Goal: Task Accomplishment & Management: Manage account settings

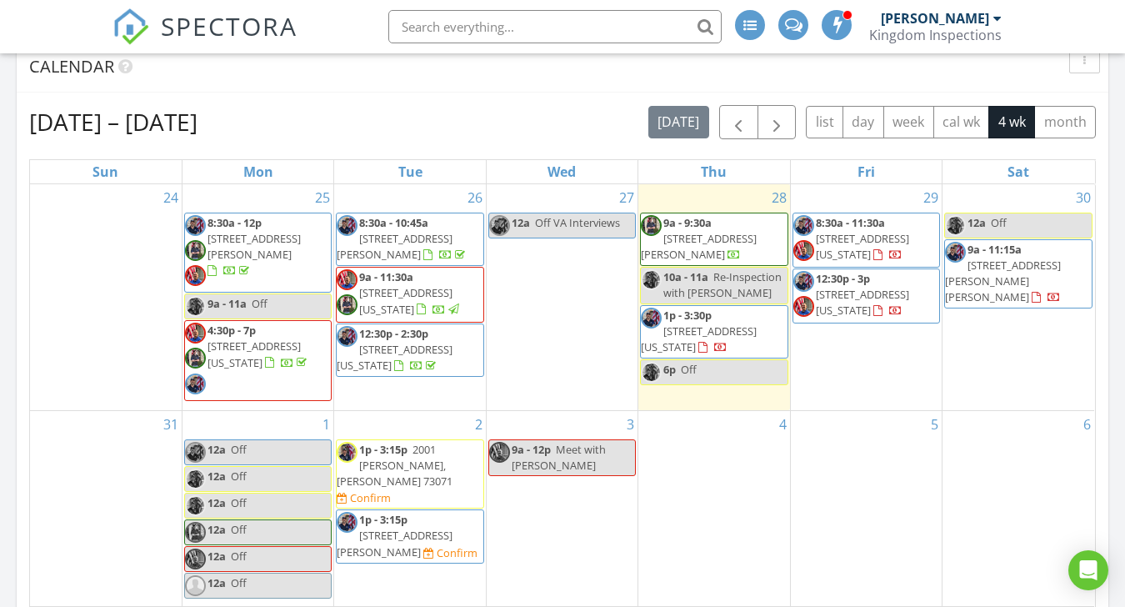
scroll to position [905, 0]
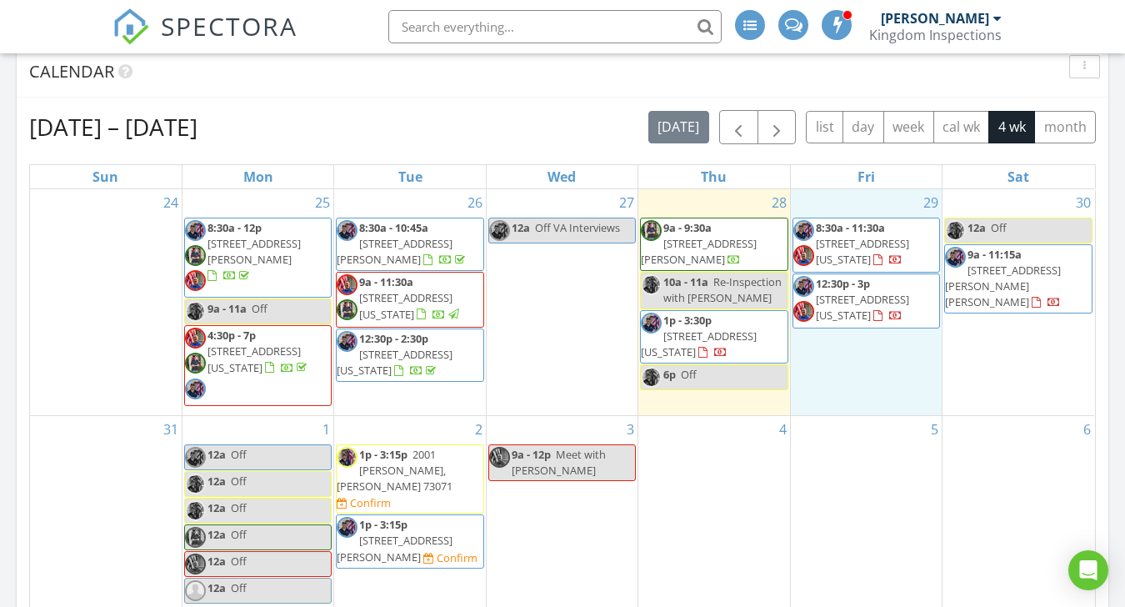
click at [908, 386] on div "29 8:30a - 11:30a 8921 SW 55th St A and B, Oklahoma City 73179 12:30p - 3p 2533…" at bounding box center [866, 302] width 151 height 226
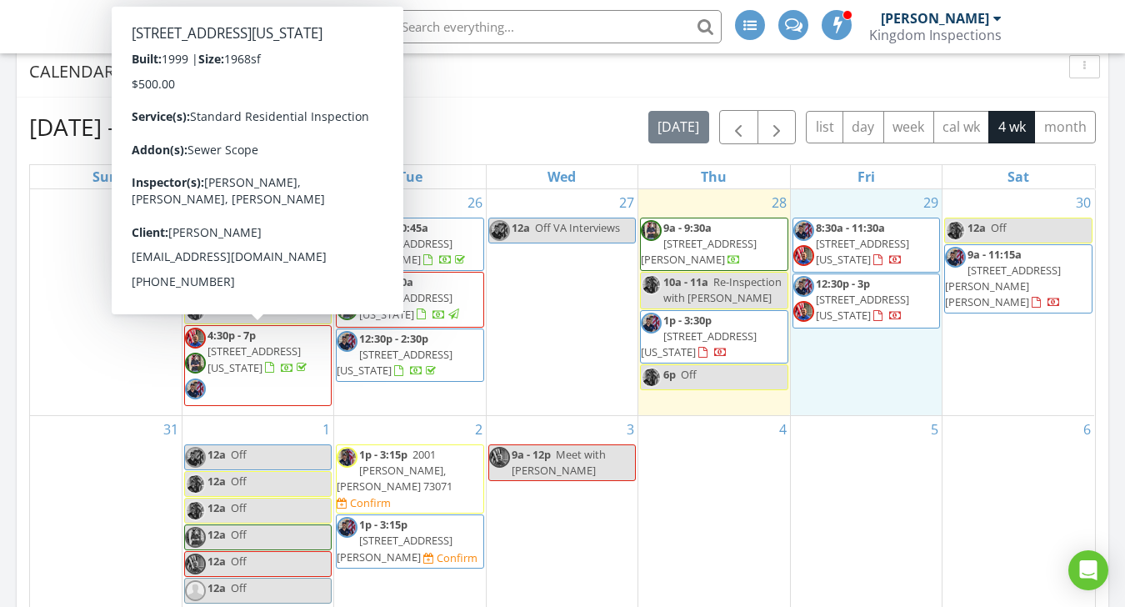
click at [485, 31] on input "text" at bounding box center [554, 26] width 333 height 33
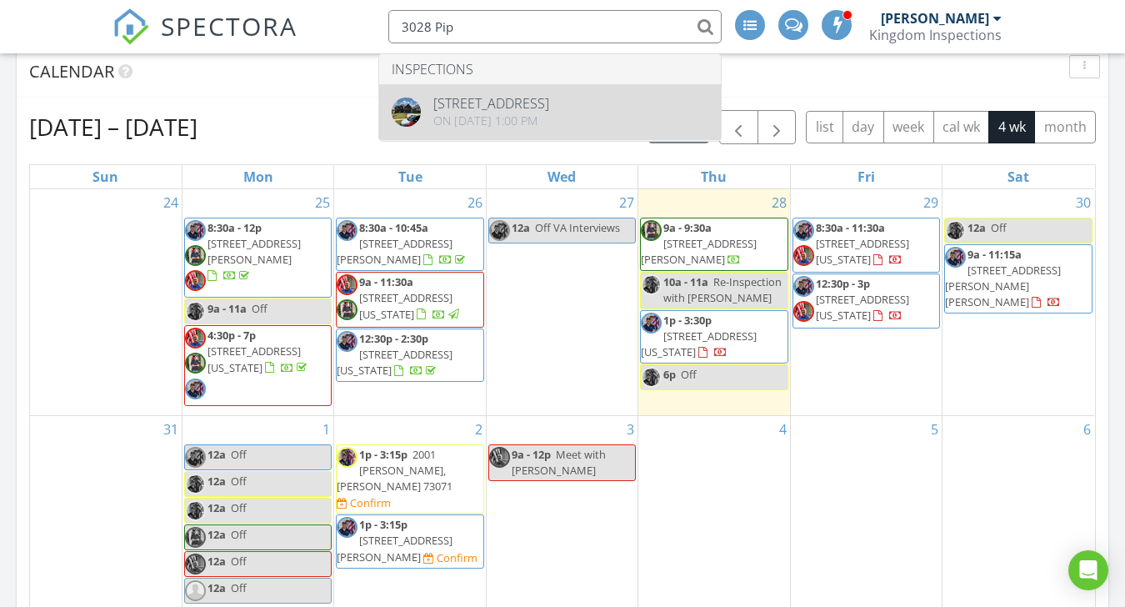
type input "3028 Pip"
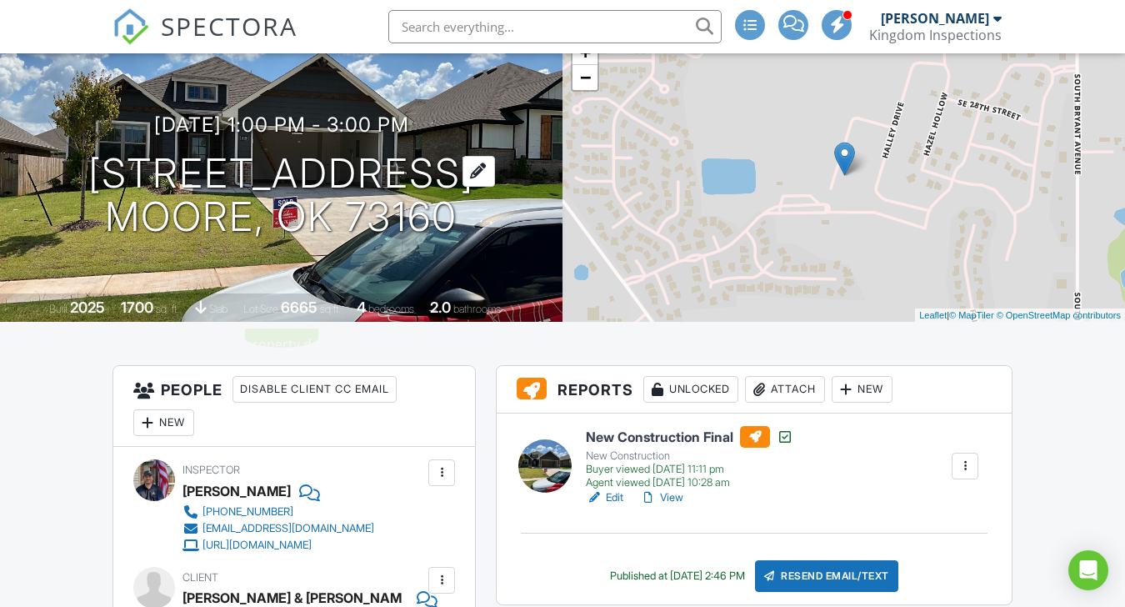
scroll to position [453, 0]
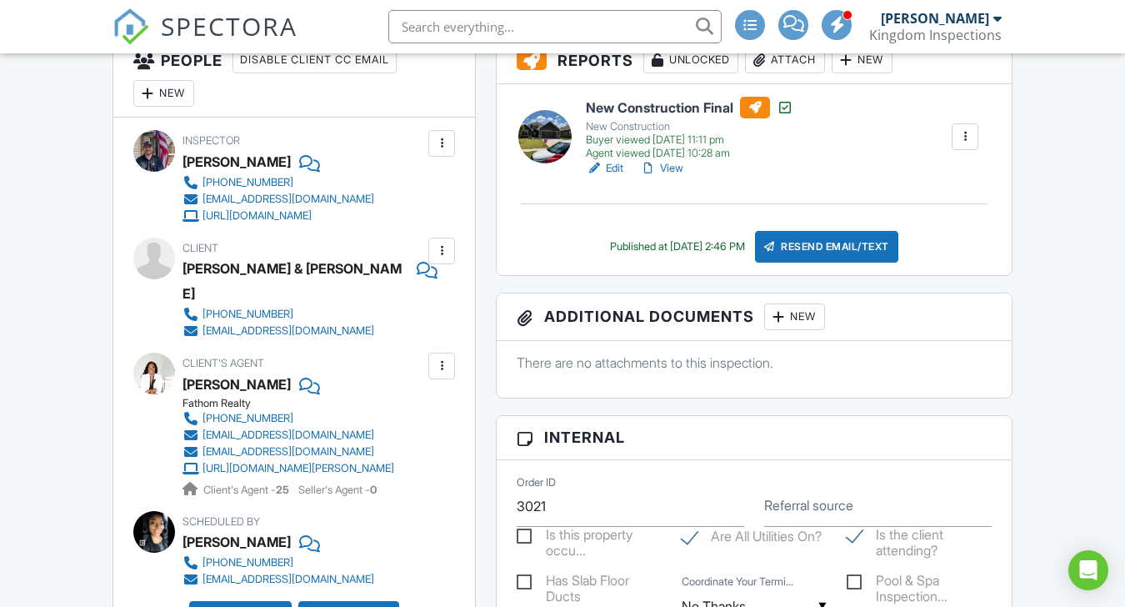
click at [666, 167] on link "View" at bounding box center [661, 168] width 43 height 17
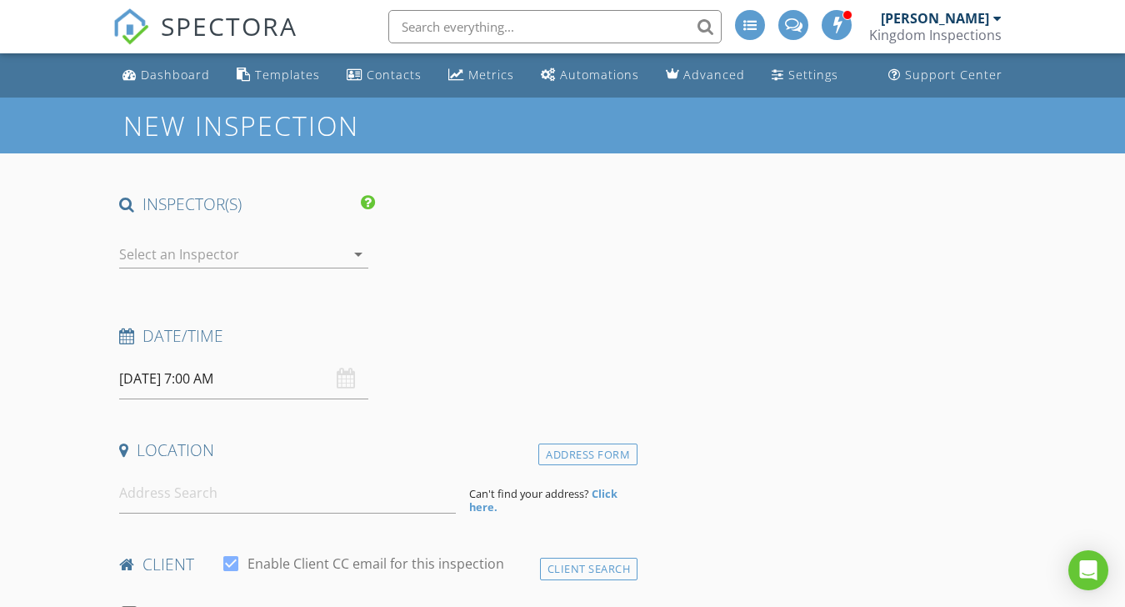
type input "Ezra & Joy"
type input "[PERSON_NAME]"
type input "[EMAIL_ADDRESS][DOMAIN_NAME]"
type input "[PHONE_NUMBER]"
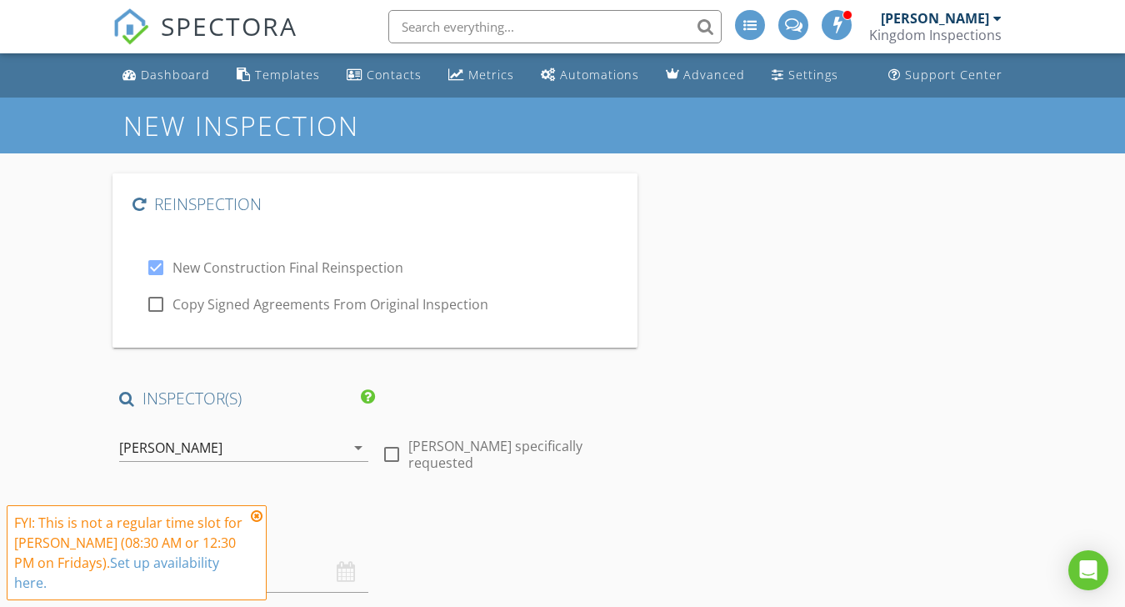
checkbox input "true"
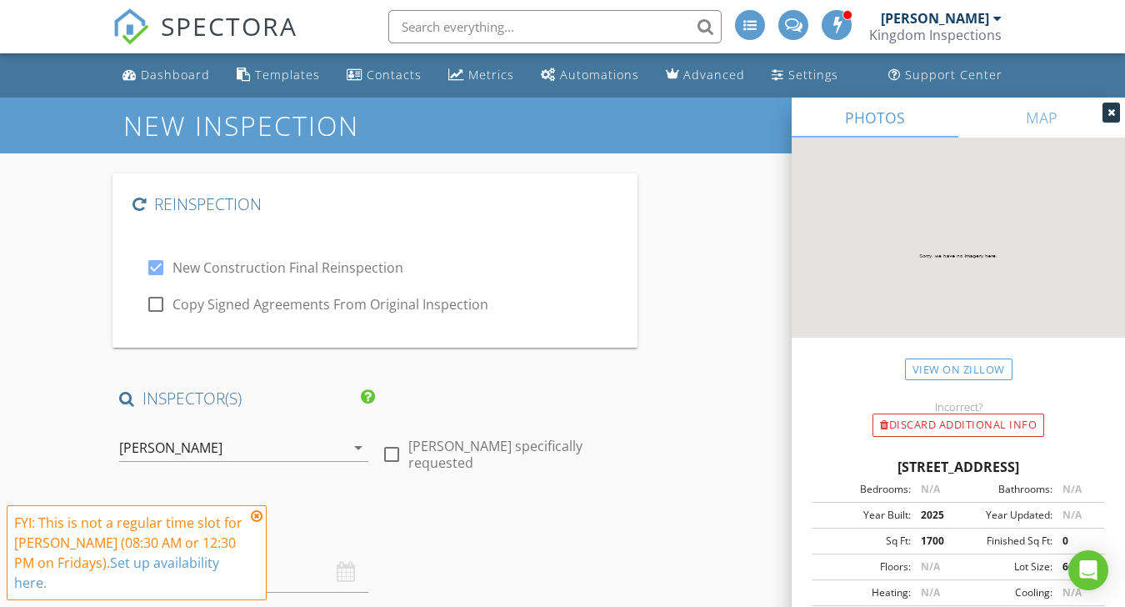
click at [266, 453] on div "[PERSON_NAME]" at bounding box center [232, 447] width 226 height 27
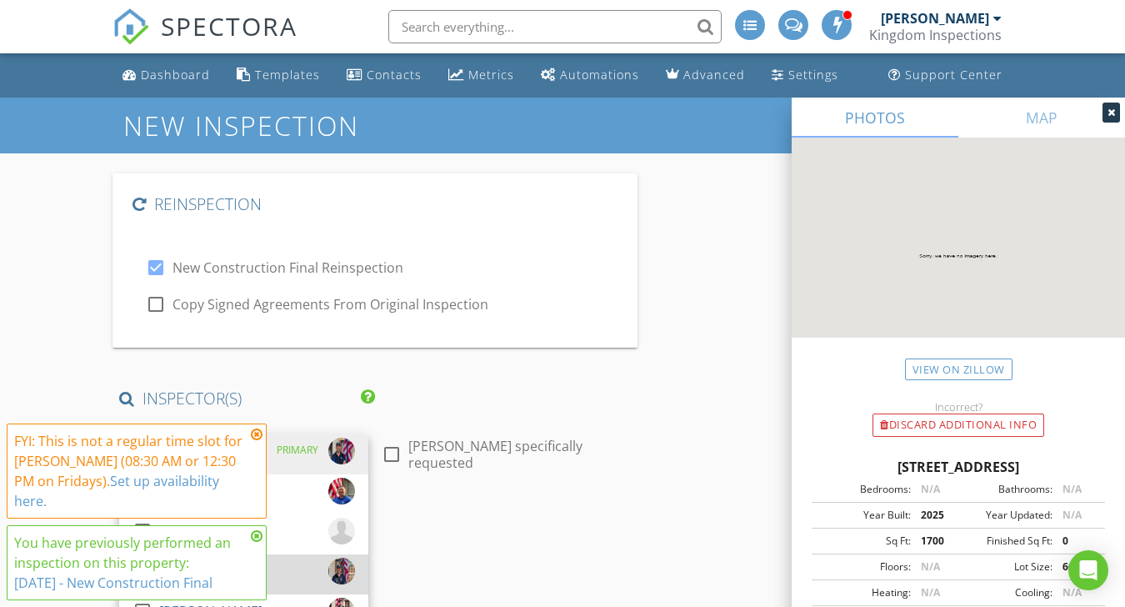
click at [298, 558] on div "check_box_outline_blank Seth Kaplan" at bounding box center [244, 574] width 223 height 33
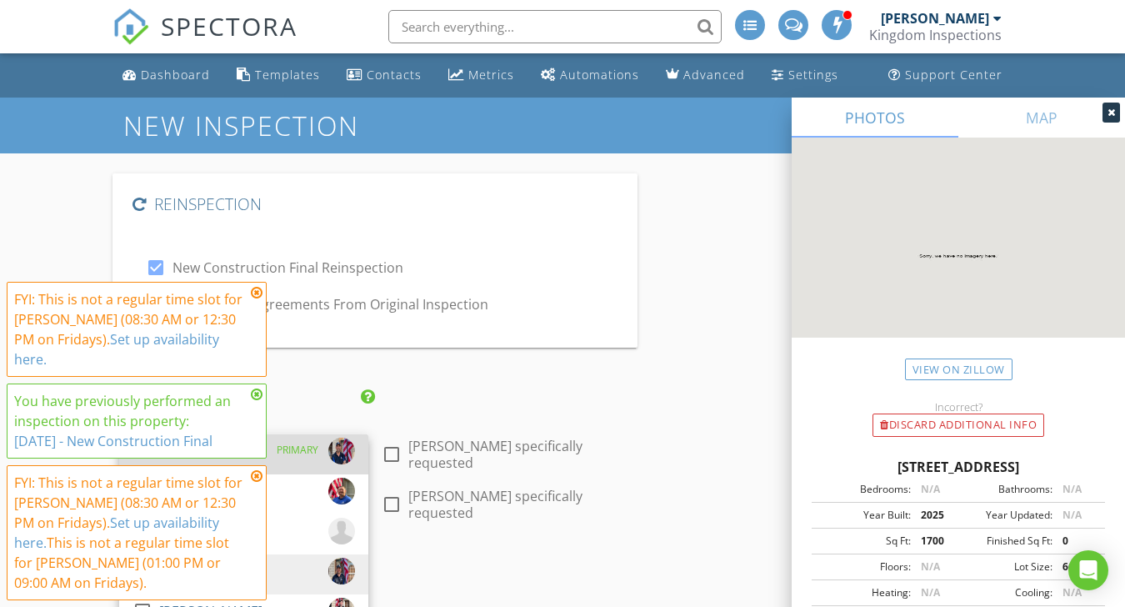
click at [306, 458] on div "PRIMARY" at bounding box center [298, 450] width 42 height 25
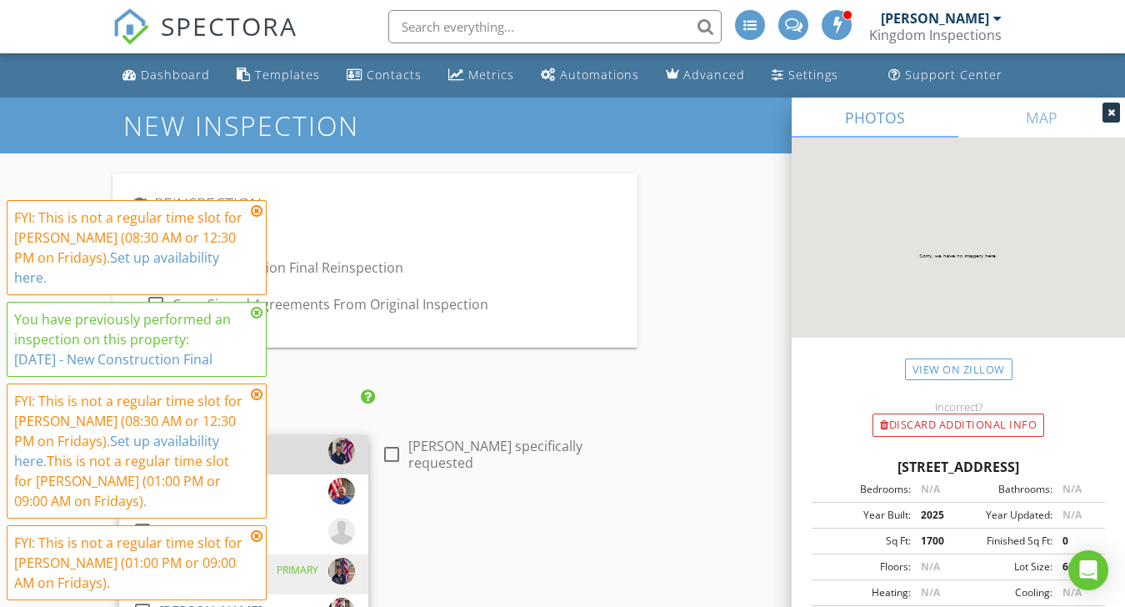
click at [254, 211] on icon at bounding box center [257, 210] width 12 height 13
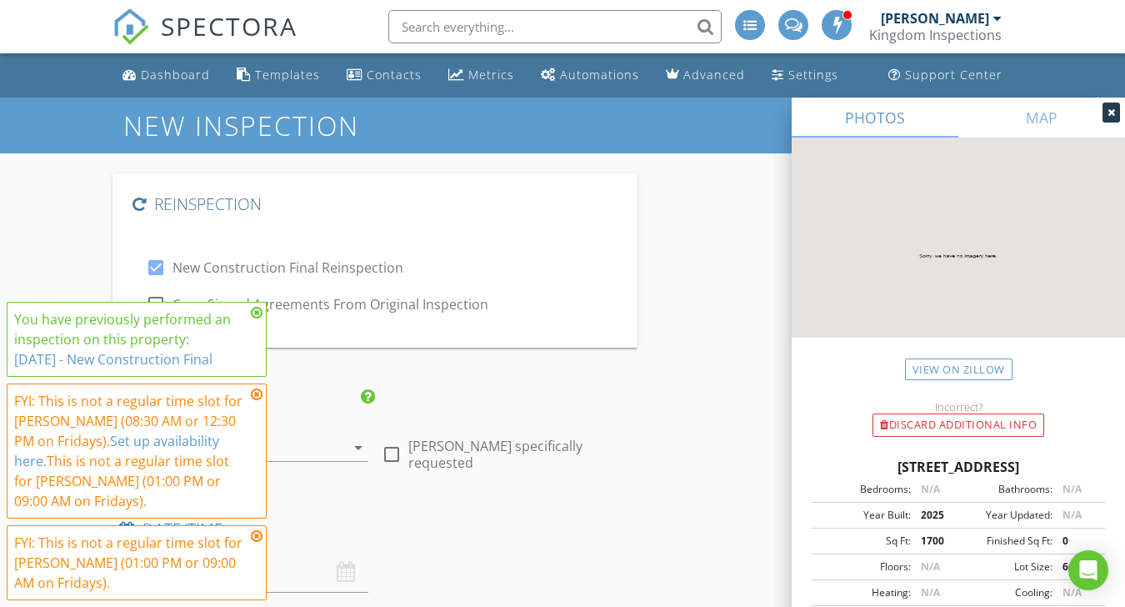
click at [261, 314] on icon at bounding box center [257, 312] width 12 height 13
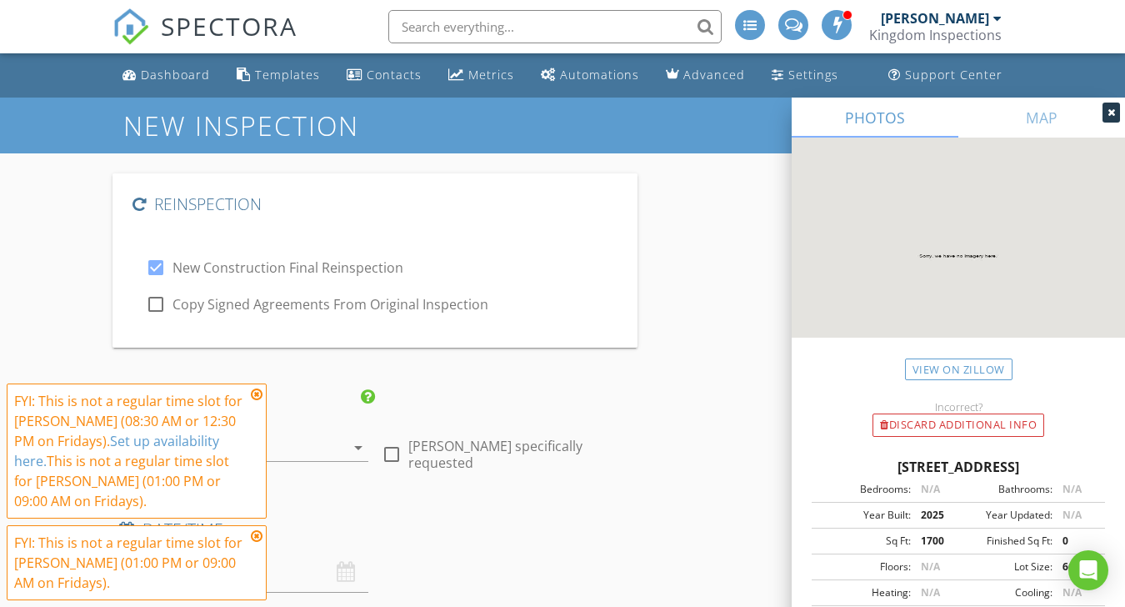
click at [255, 398] on icon at bounding box center [257, 394] width 12 height 13
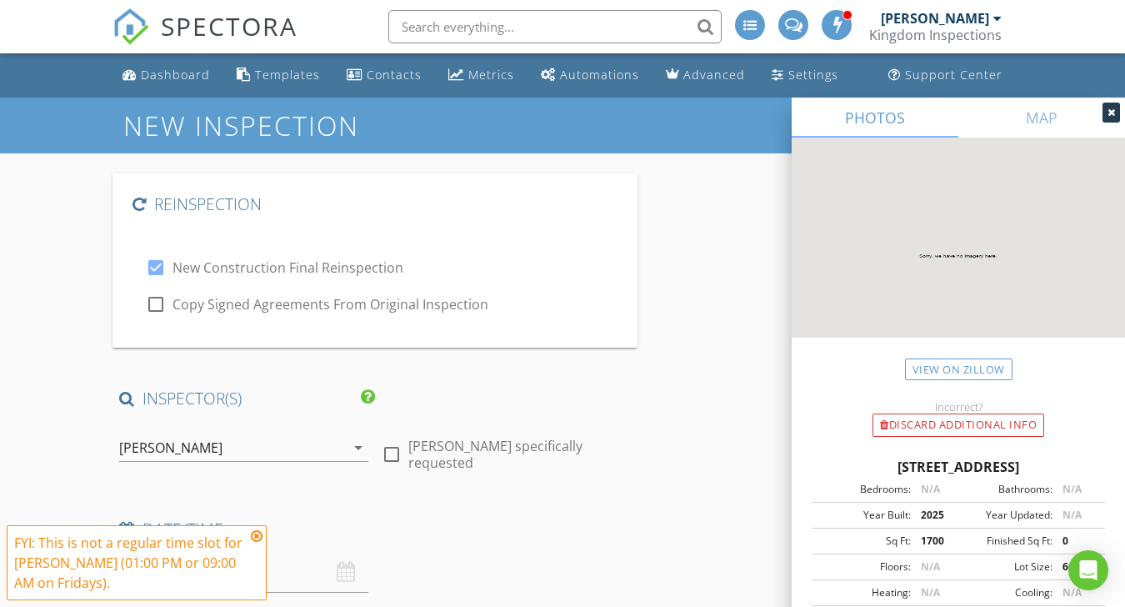
click at [257, 537] on icon at bounding box center [257, 535] width 12 height 13
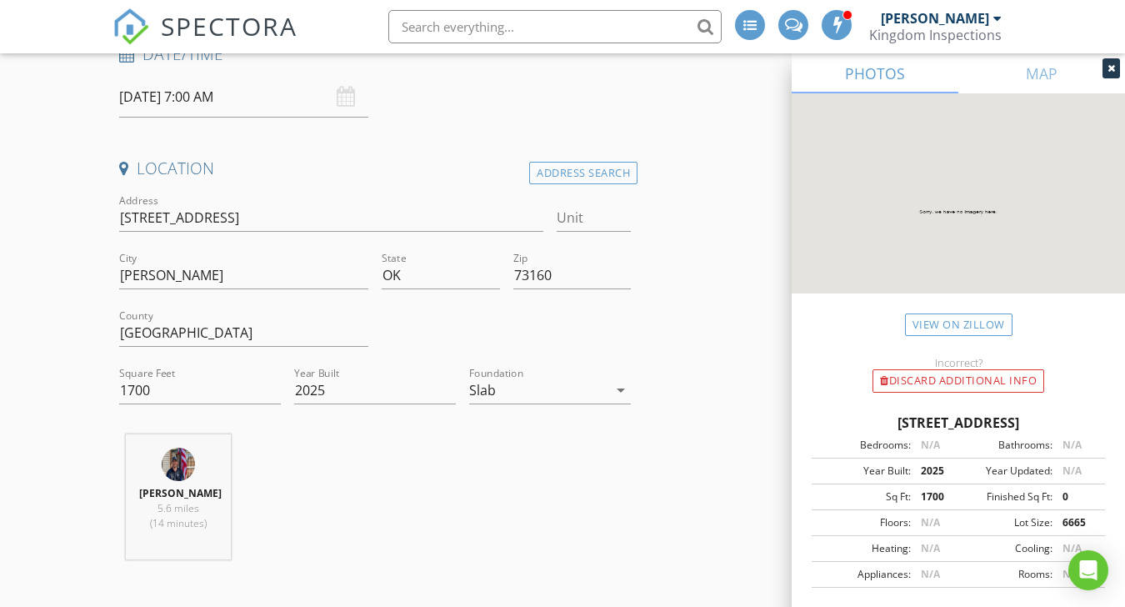
scroll to position [362, 0]
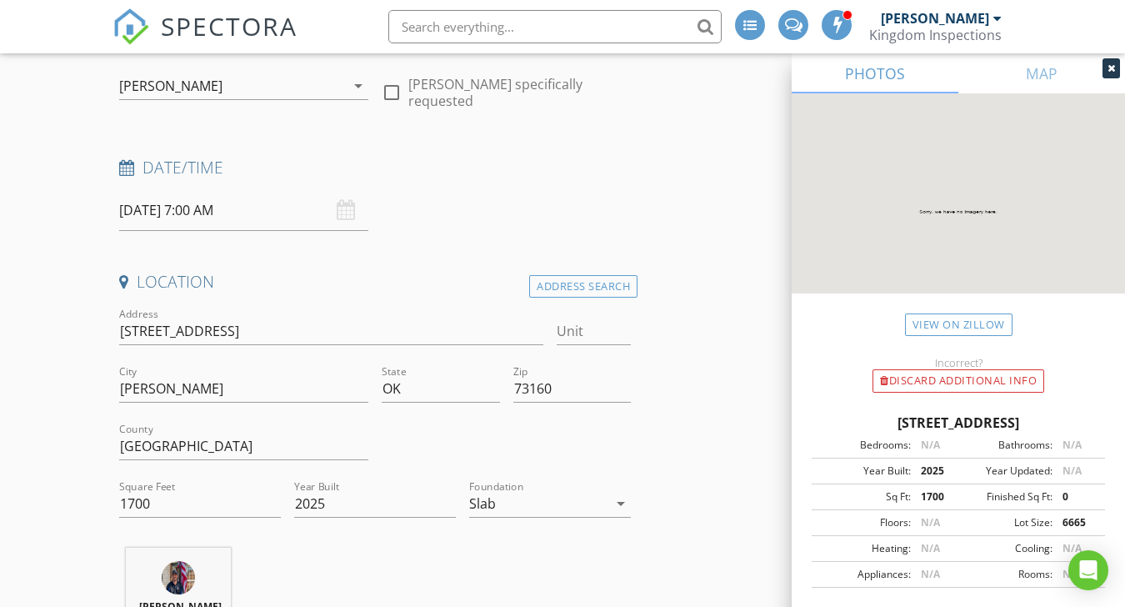
click at [163, 206] on input "08/29/2025 7:00 AM" at bounding box center [243, 210] width 249 height 41
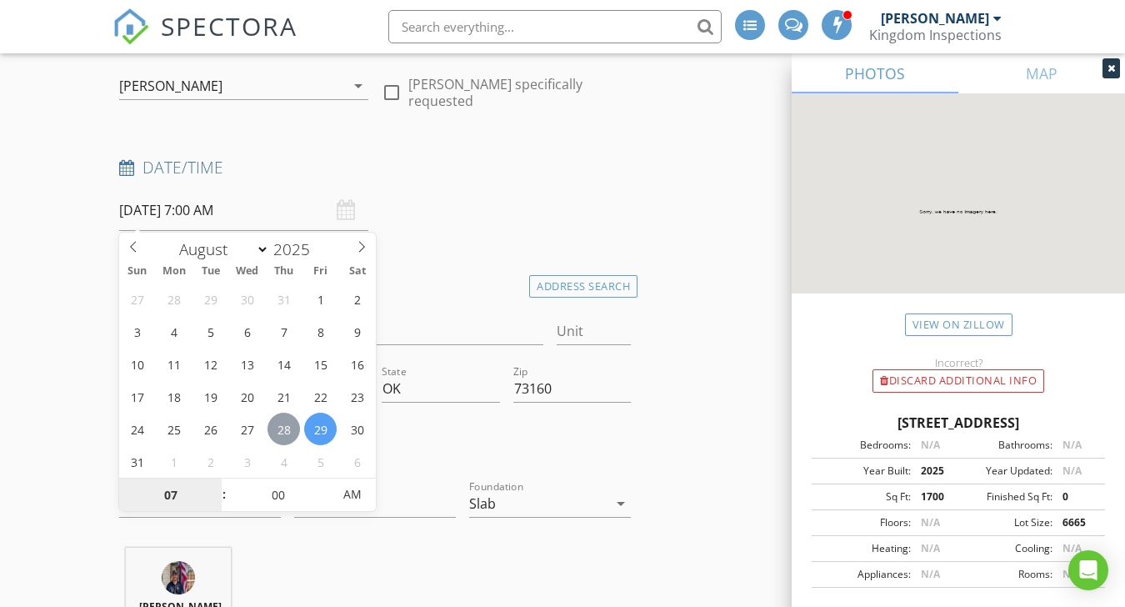
type input "08/28/2025 7:00 AM"
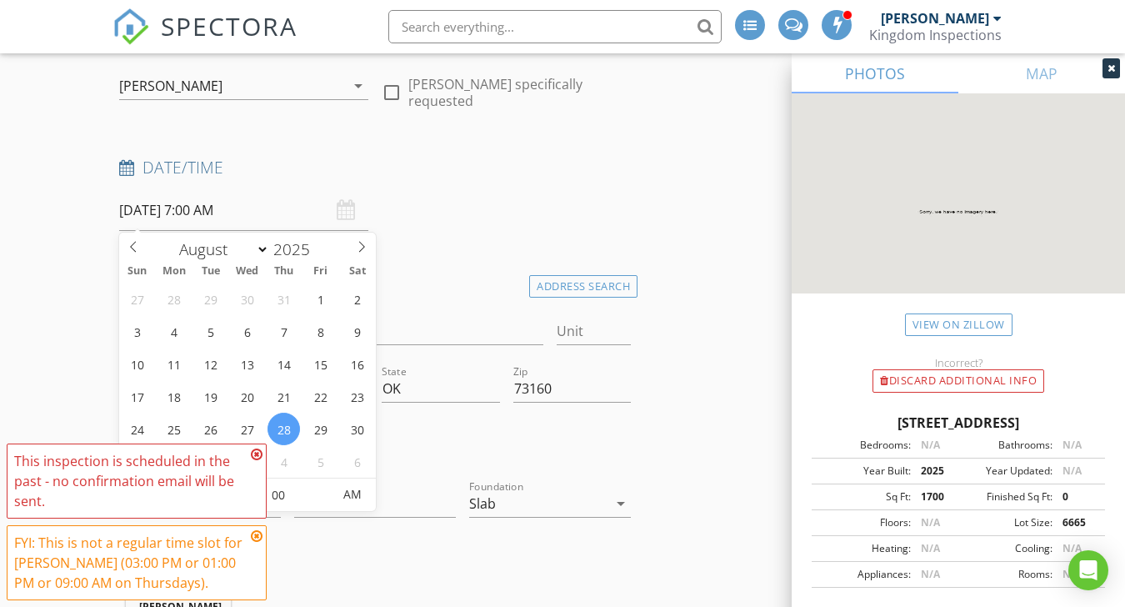
click at [258, 457] on icon at bounding box center [257, 454] width 12 height 13
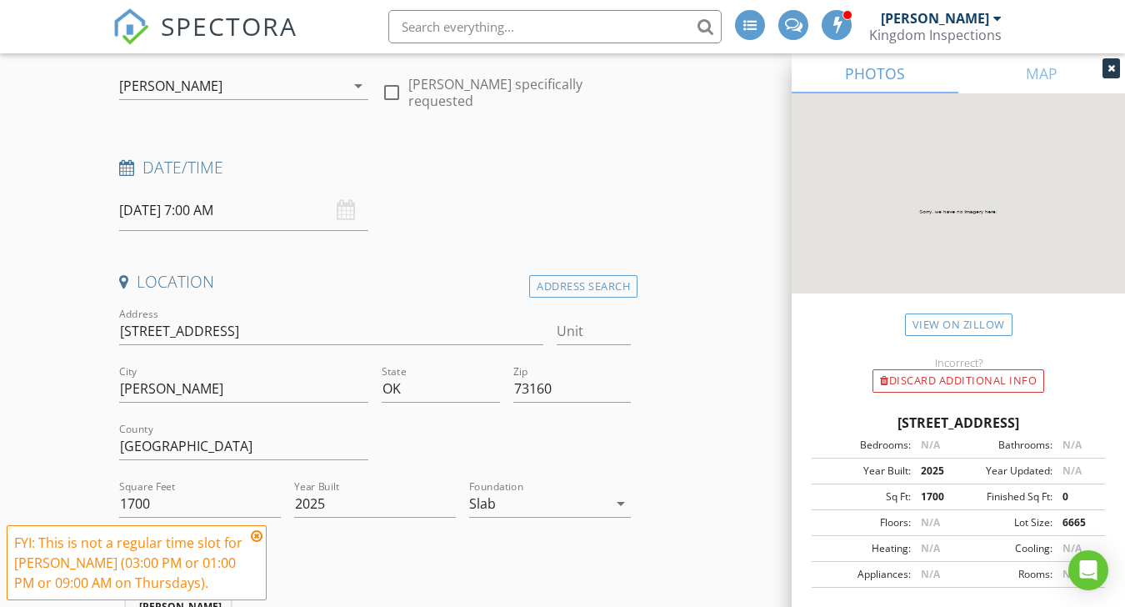
click at [258, 538] on icon at bounding box center [257, 535] width 12 height 13
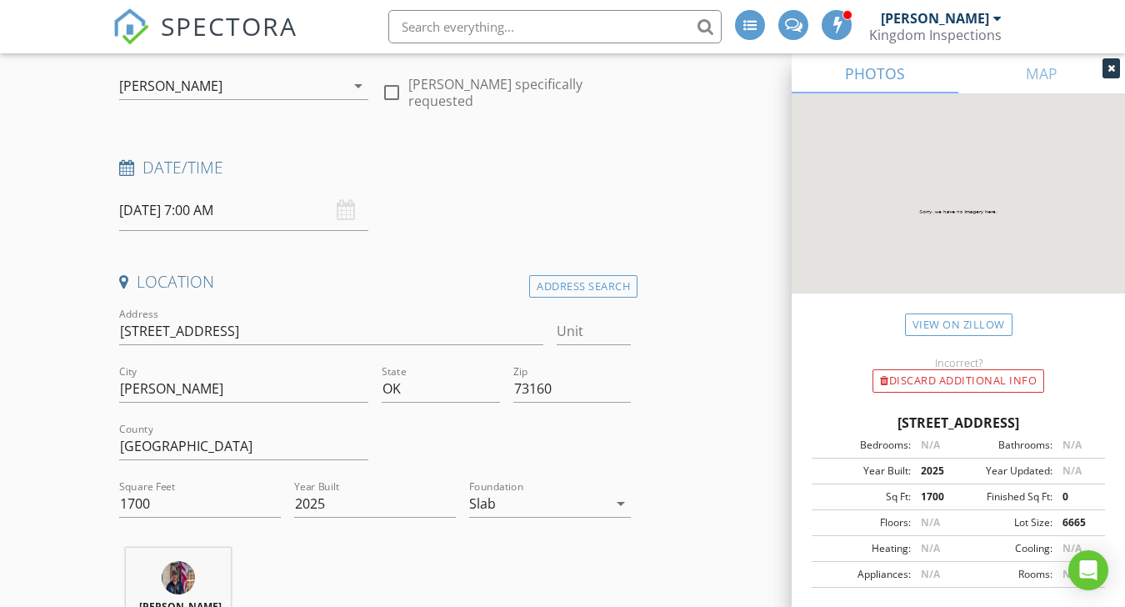
click at [188, 218] on input "08/28/2025 7:00 AM" at bounding box center [243, 210] width 249 height 41
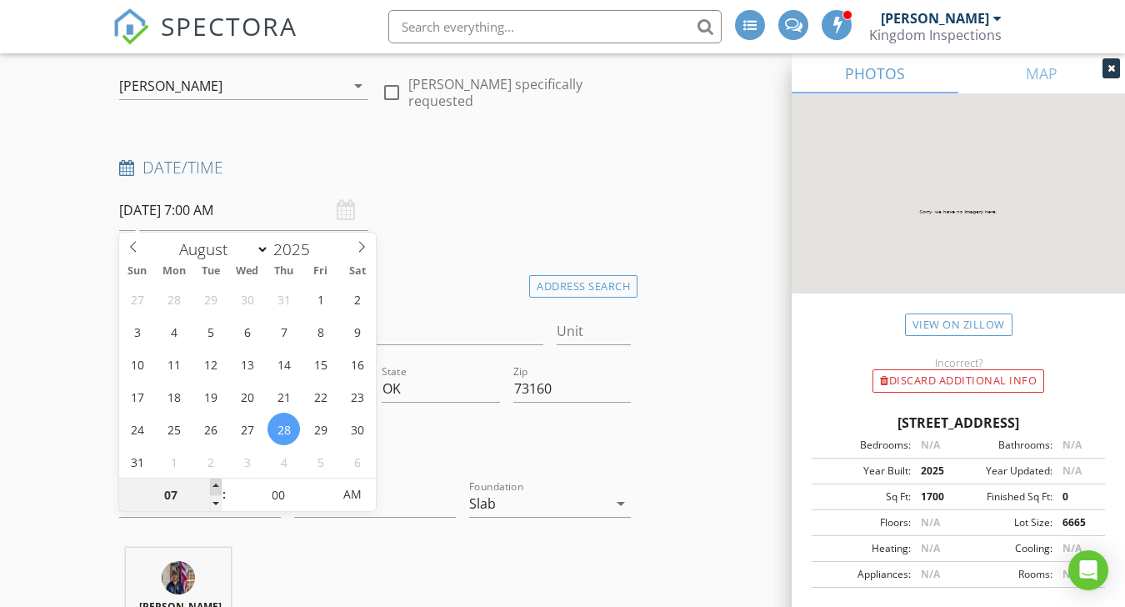
type input "08"
type input "08/28/2025 8:00 AM"
click at [218, 485] on span at bounding box center [216, 486] width 12 height 17
type input "09"
type input "08/28/2025 9:00 AM"
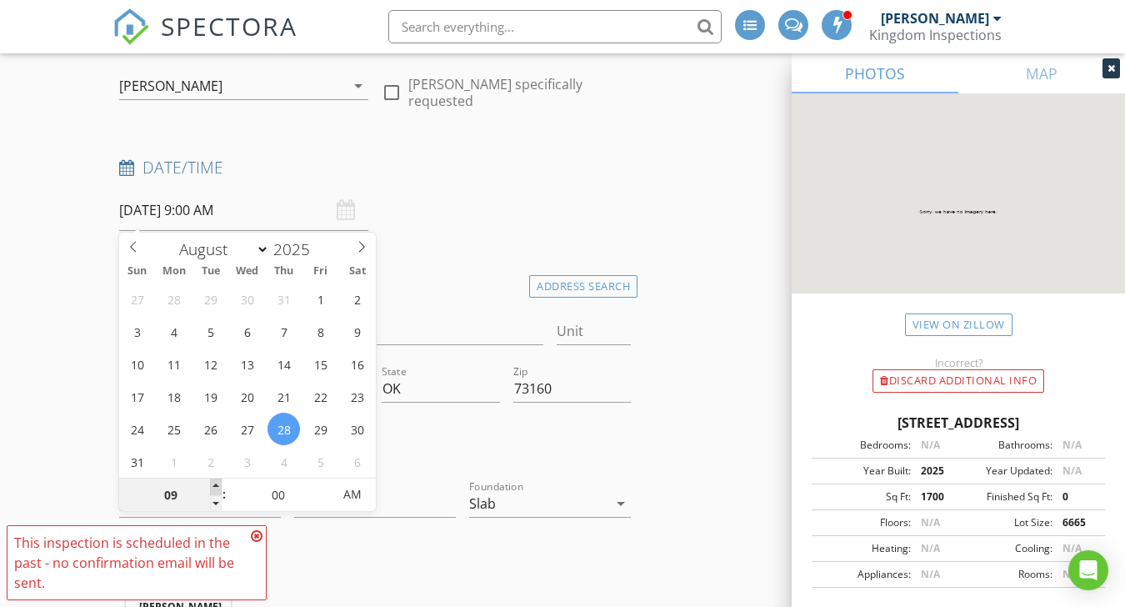
click at [218, 485] on span at bounding box center [216, 486] width 12 height 17
type input "10"
type input "08/28/2025 10:00 AM"
click at [218, 485] on span at bounding box center [216, 486] width 12 height 17
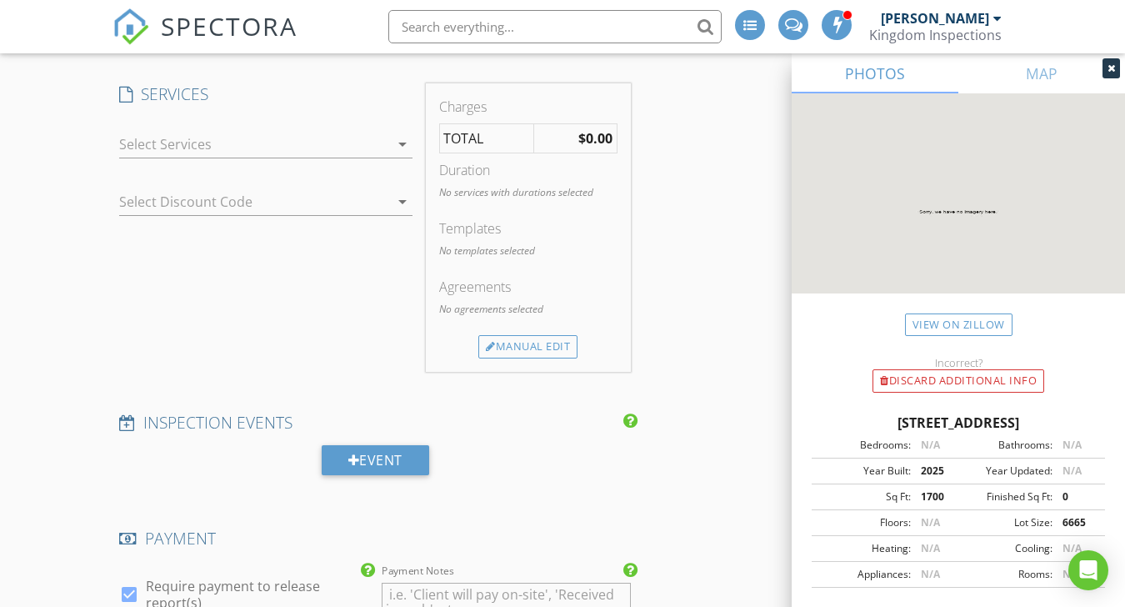
scroll to position [1480, 0]
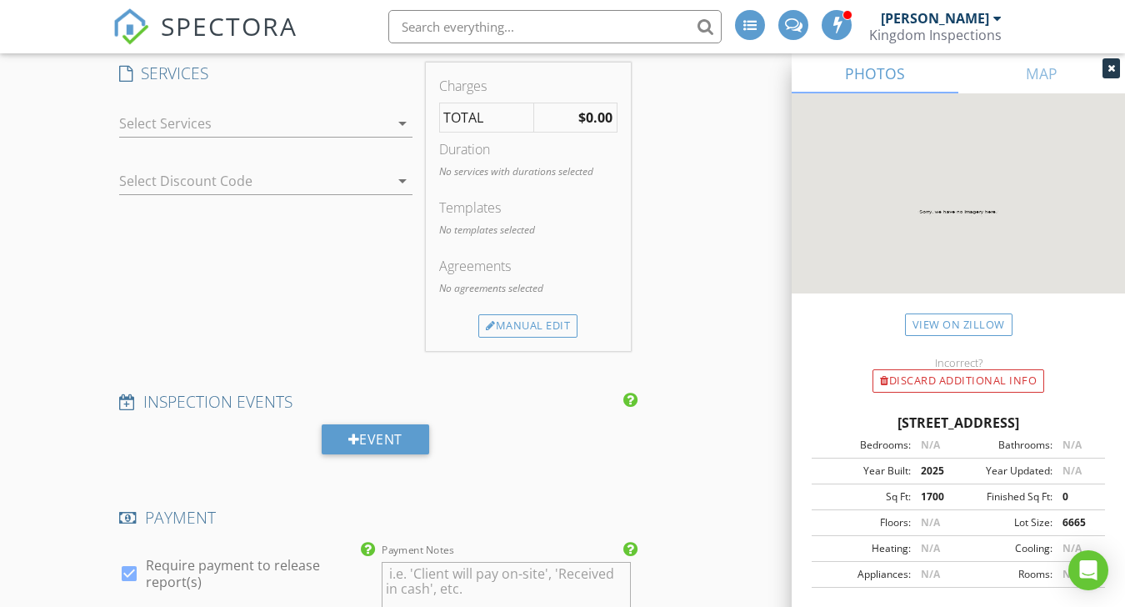
click at [379, 128] on div at bounding box center [254, 123] width 270 height 27
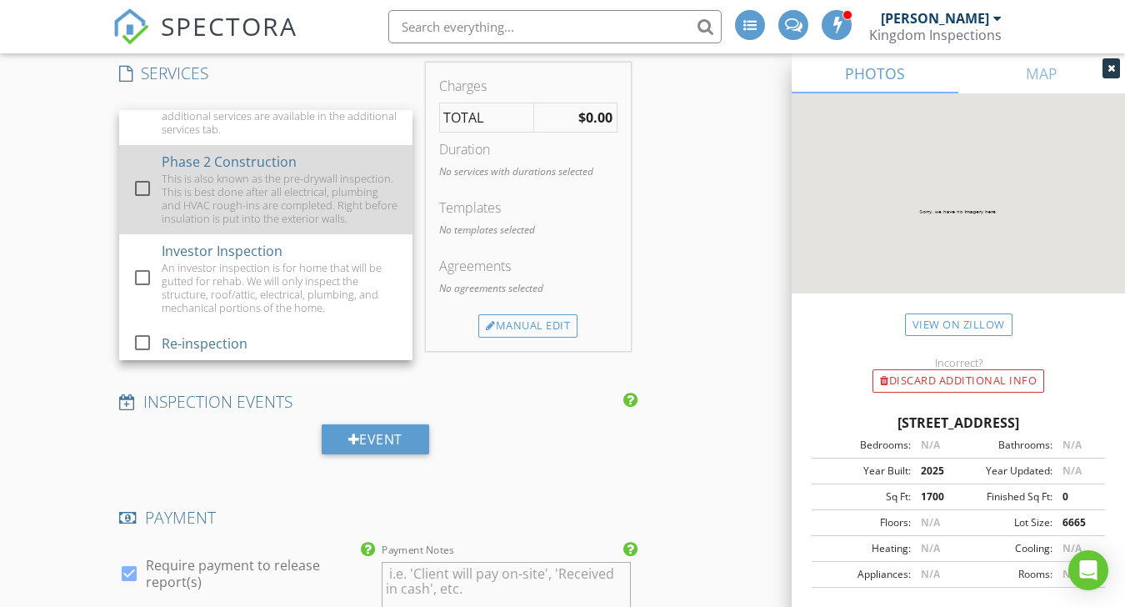
scroll to position [1157, 0]
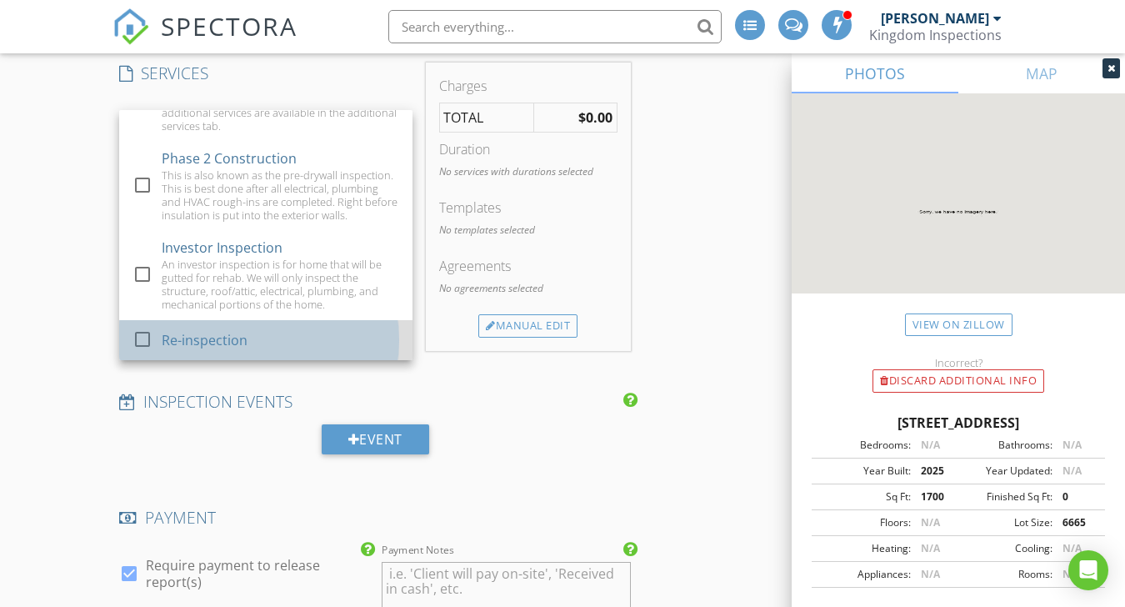
click at [238, 341] on div "Re-inspection" at bounding box center [205, 340] width 86 height 20
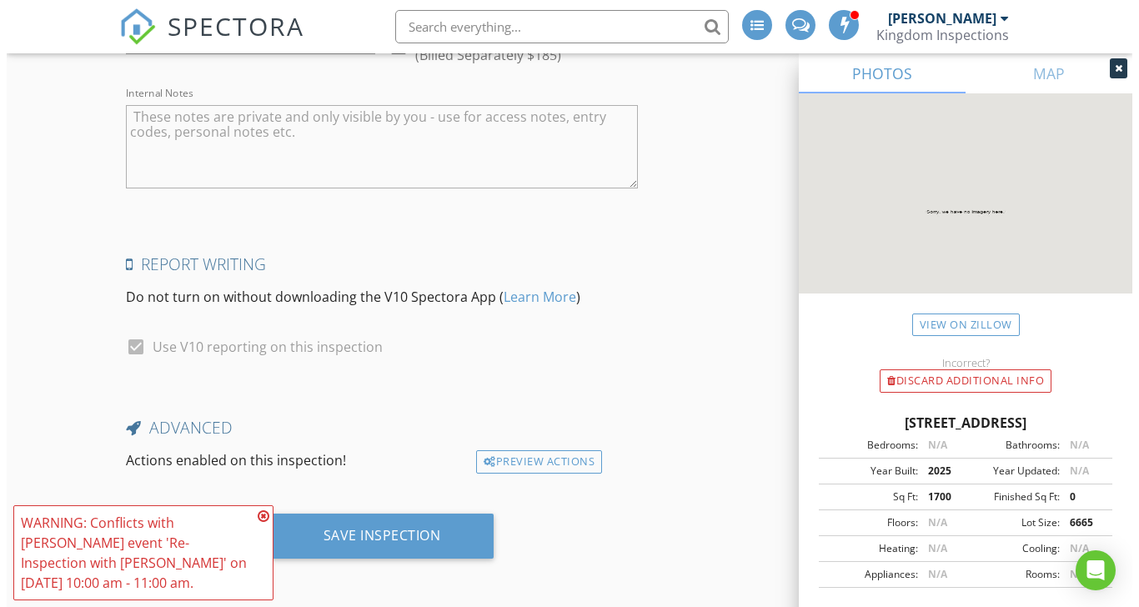
scroll to position [3377, 0]
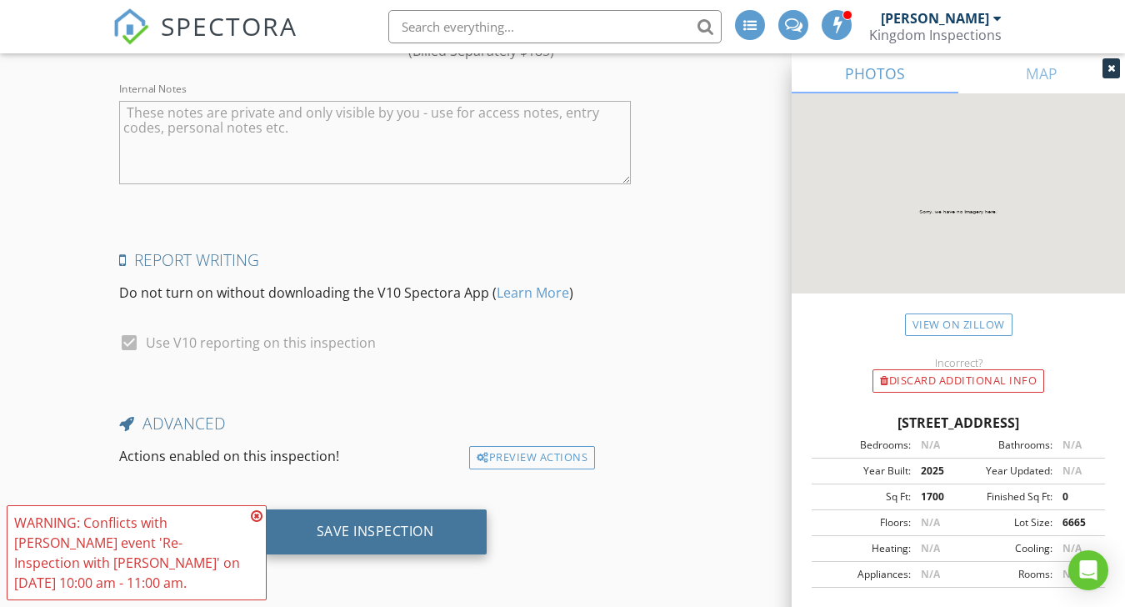
click at [450, 533] on div "Save Inspection" at bounding box center [375, 531] width 224 height 45
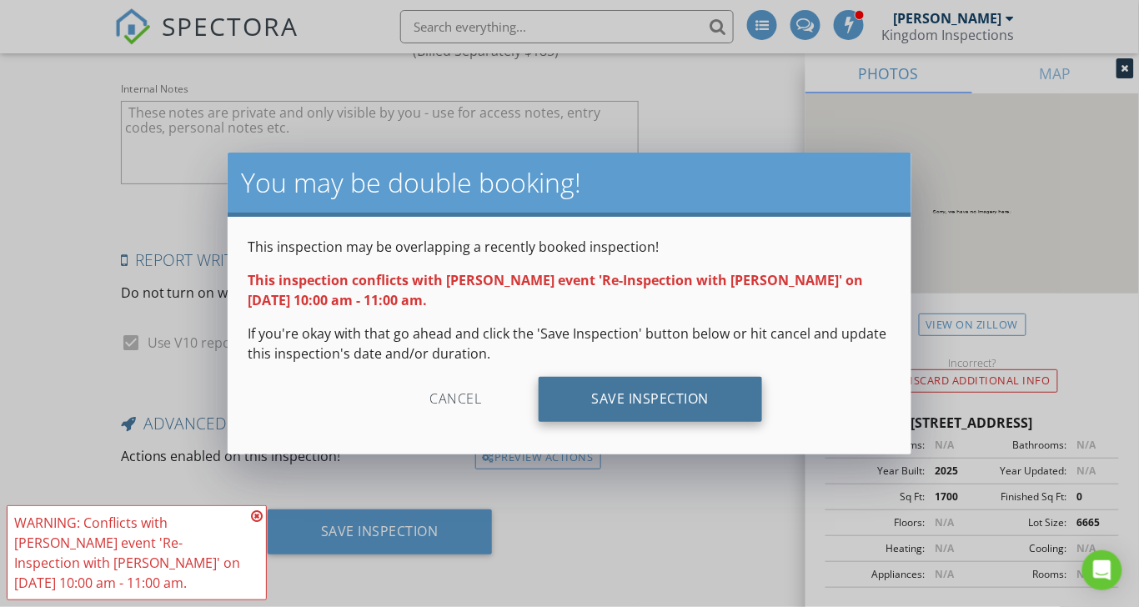
click at [624, 399] on div "Save Inspection" at bounding box center [650, 399] width 224 height 45
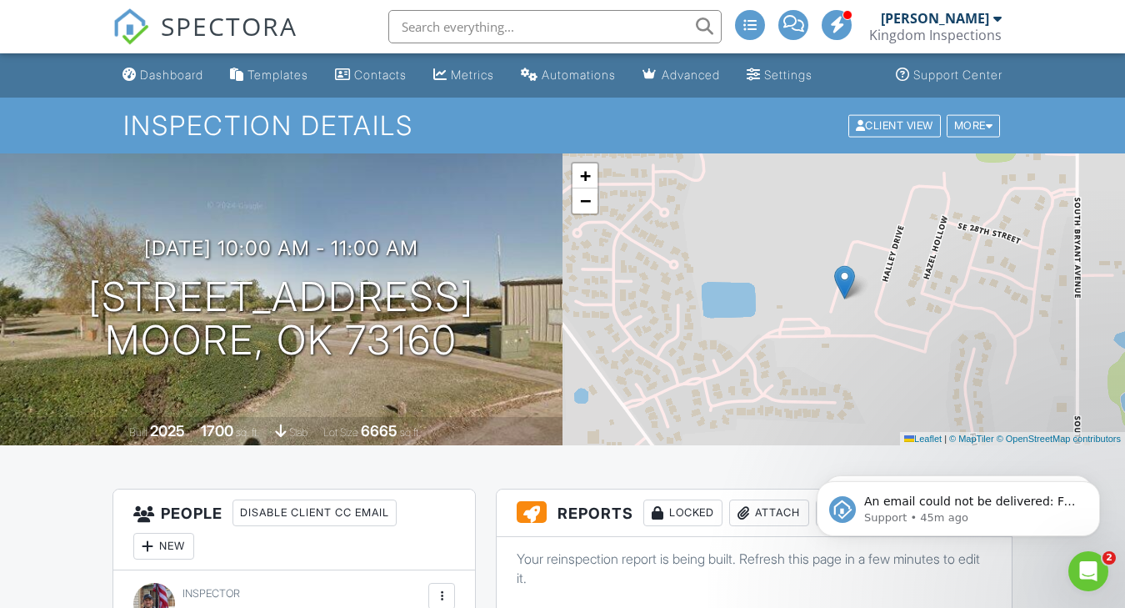
click at [978, 38] on div "Kingdom Inspections" at bounding box center [935, 35] width 133 height 17
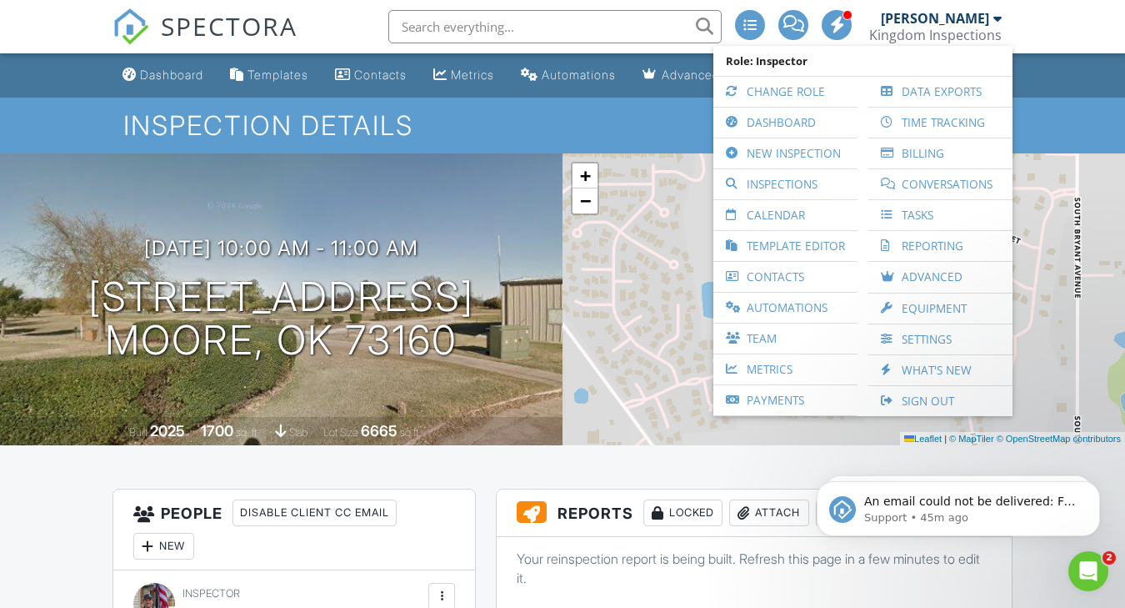
click at [1089, 41] on nav "SPECTORA George Carpenter Kingdom Inspections Role: Inspector Change Role Dashb…" at bounding box center [562, 26] width 1125 height 53
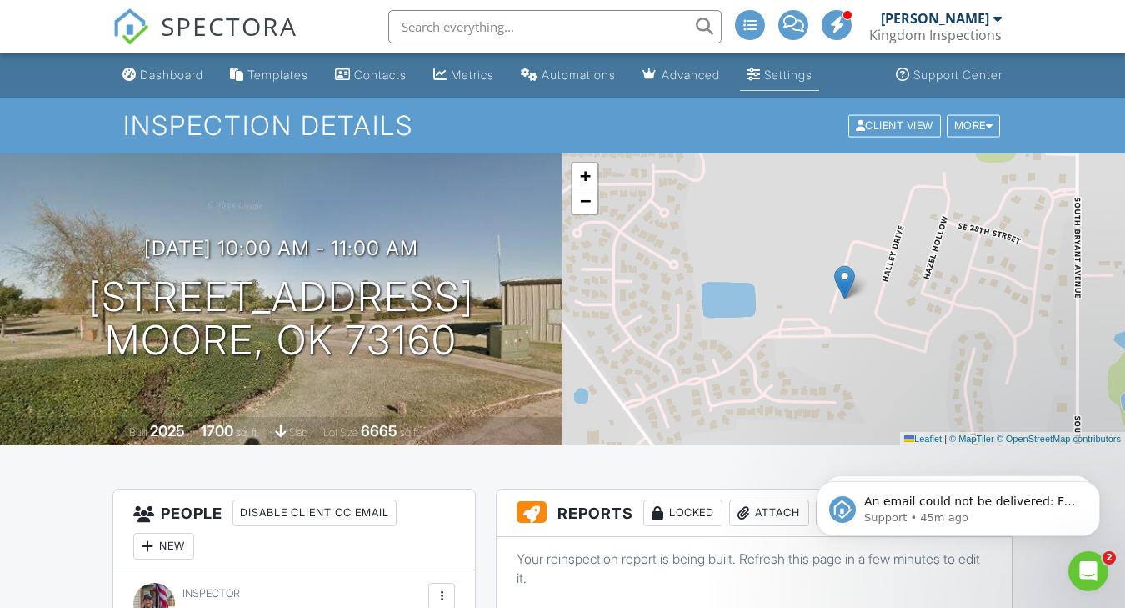
click at [811, 77] on div "Settings" at bounding box center [788, 75] width 48 height 14
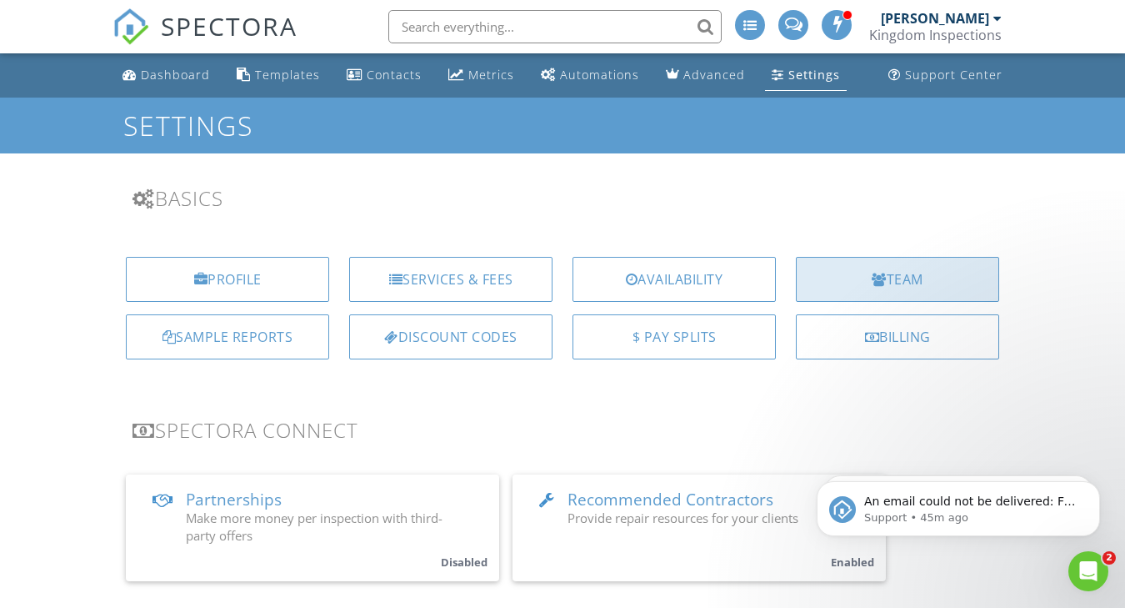
click at [849, 275] on div "Team" at bounding box center [897, 279] width 203 height 45
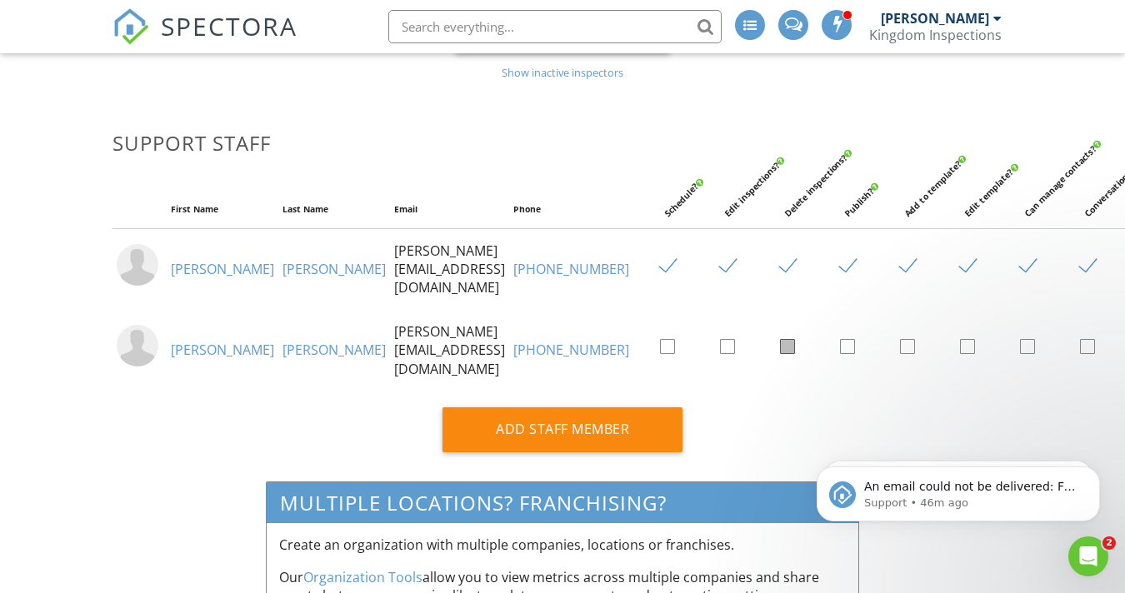
scroll to position [827, 0]
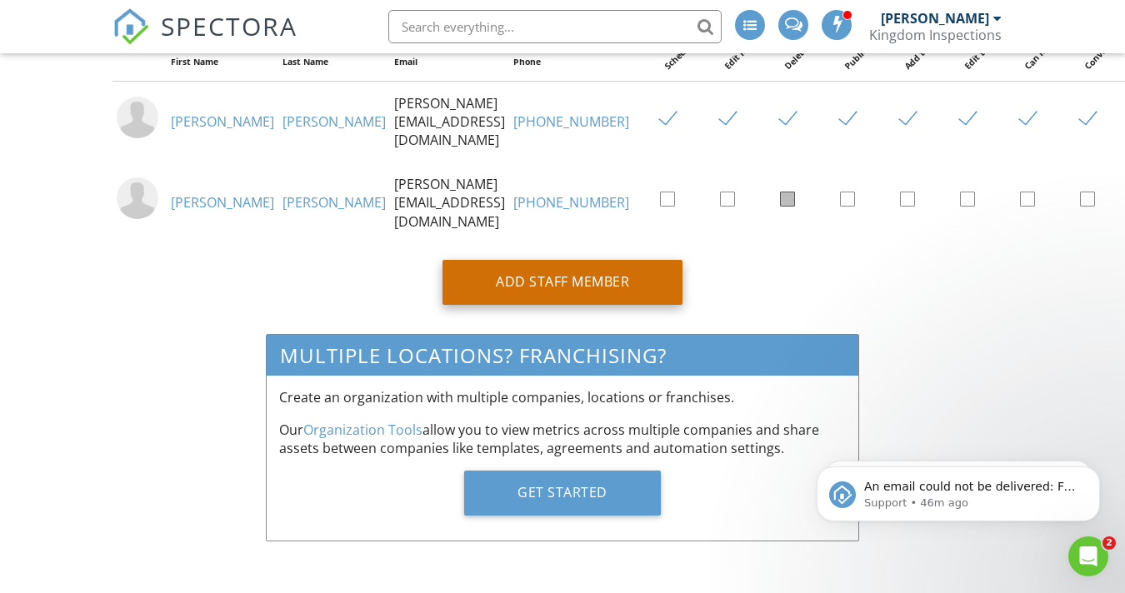
click at [598, 279] on div "Add Staff Member" at bounding box center [563, 282] width 240 height 45
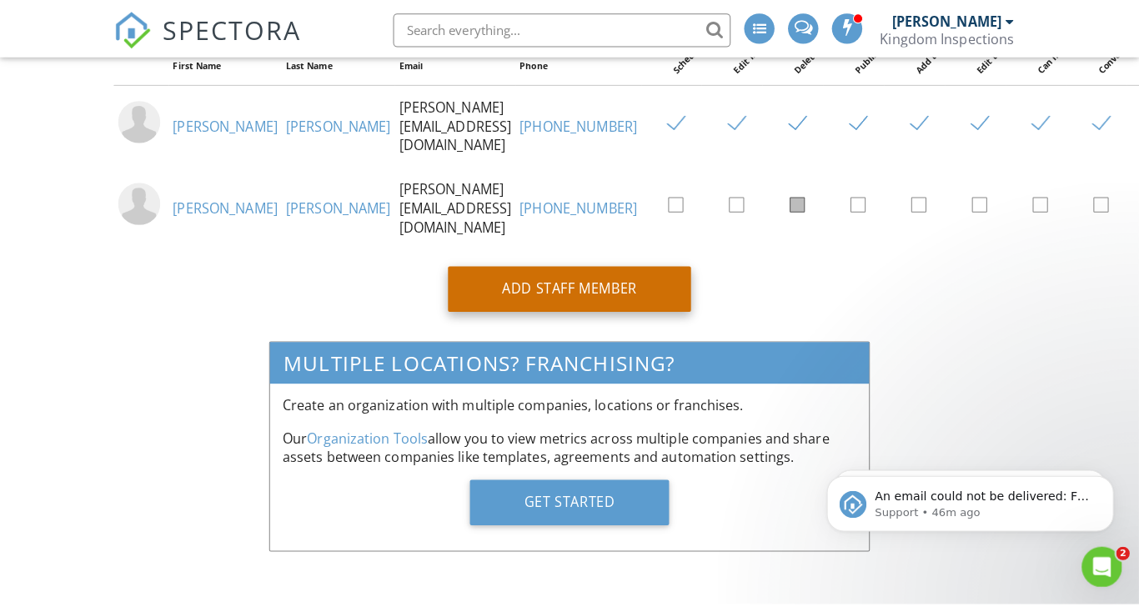
scroll to position [813, 0]
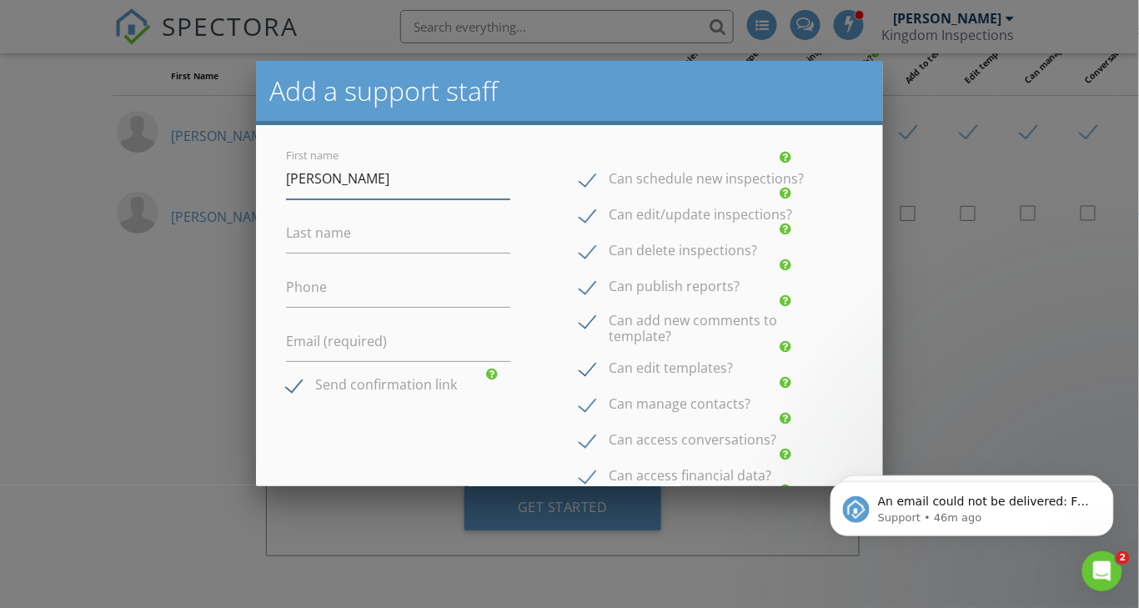
type input "[PERSON_NAME]"
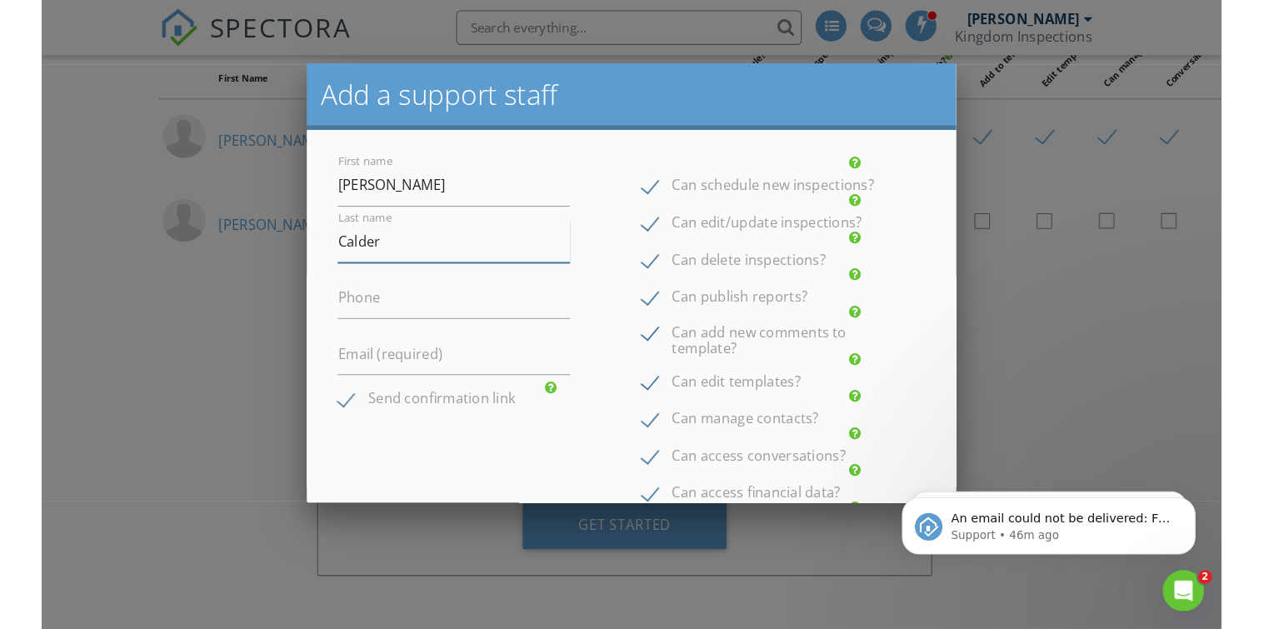
scroll to position [714, 0]
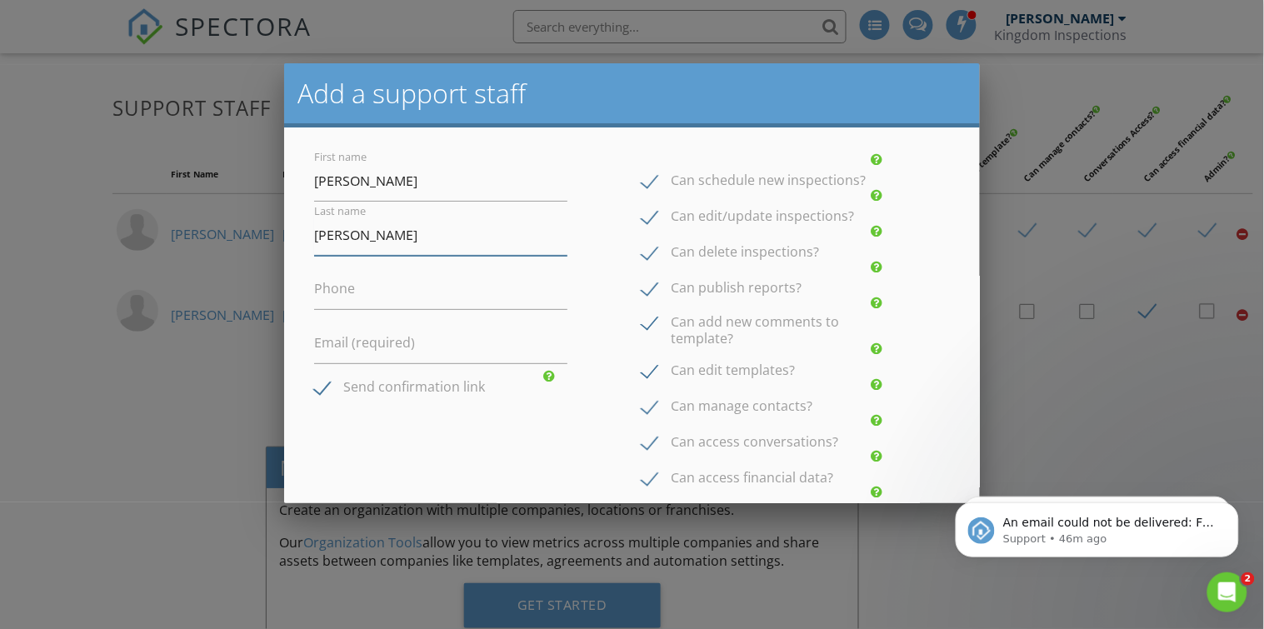
type input "[PERSON_NAME]"
click at [342, 296] on label "Phone" at bounding box center [334, 288] width 41 height 18
click at [342, 296] on input "Phone" at bounding box center [440, 289] width 253 height 41
click at [375, 339] on label "Email (required)" at bounding box center [364, 342] width 101 height 18
click at [375, 339] on input "Email (required)" at bounding box center [440, 343] width 253 height 41
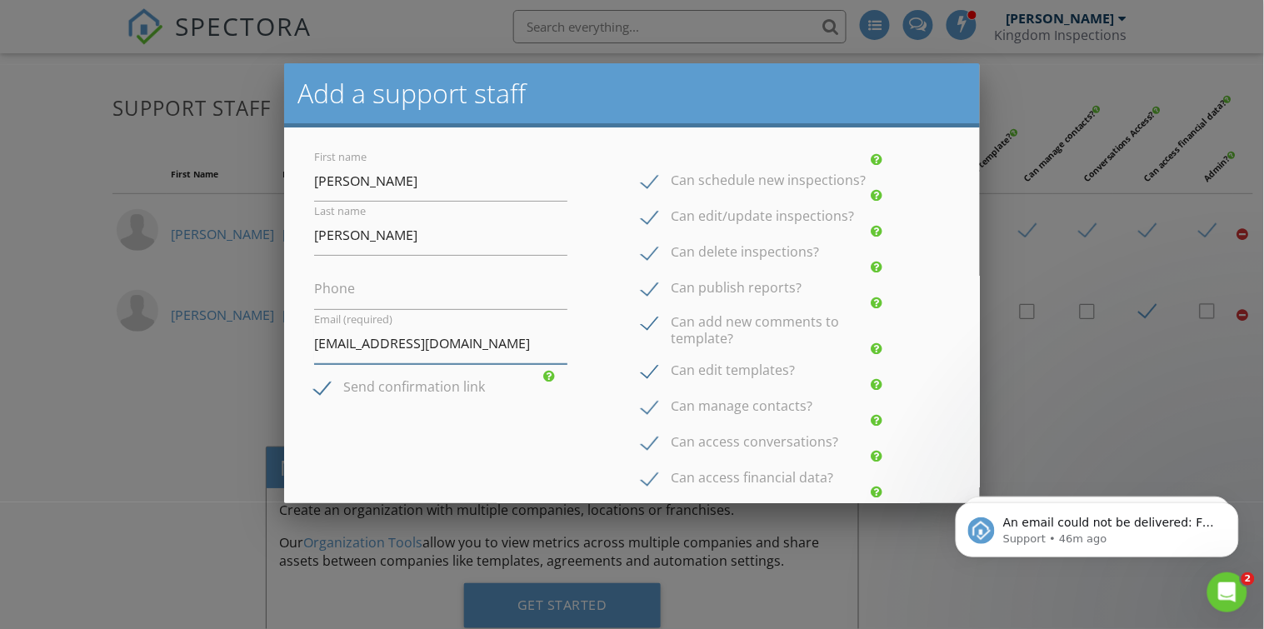
type input "info@inspectingokc.com"
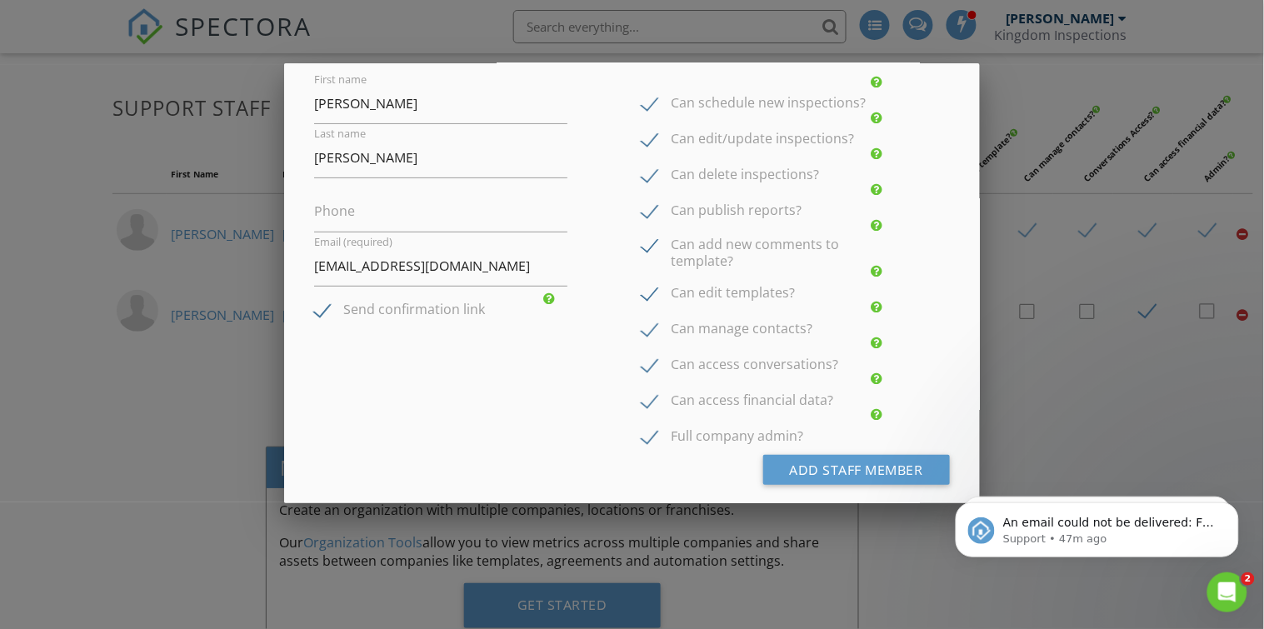
scroll to position [92, 0]
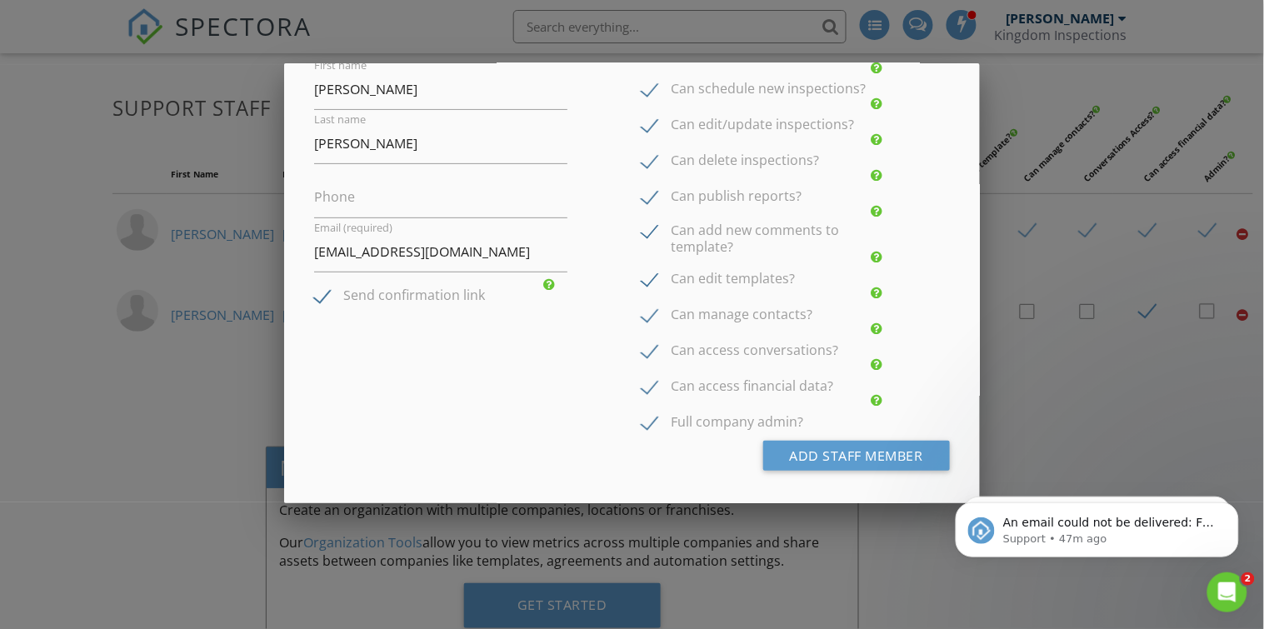
click at [644, 385] on label "Can access financial data?" at bounding box center [738, 388] width 192 height 21
click at [643, 384] on label "Can access financial data?" at bounding box center [738, 388] width 192 height 21
click at [643, 383] on input "Can access financial data?" at bounding box center [647, 378] width 11 height 11
click at [644, 384] on label "Can access financial data?" at bounding box center [738, 388] width 192 height 21
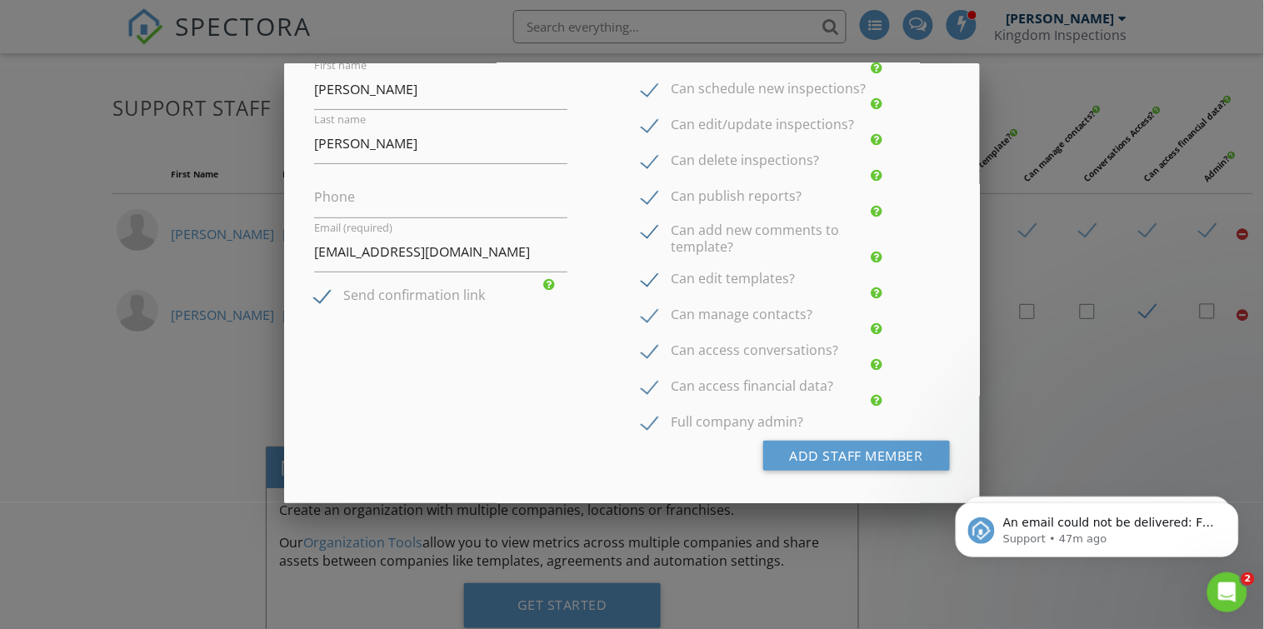
checkbox input "false"
click at [644, 423] on label "Full company admin?" at bounding box center [723, 424] width 162 height 21
checkbox input "false"
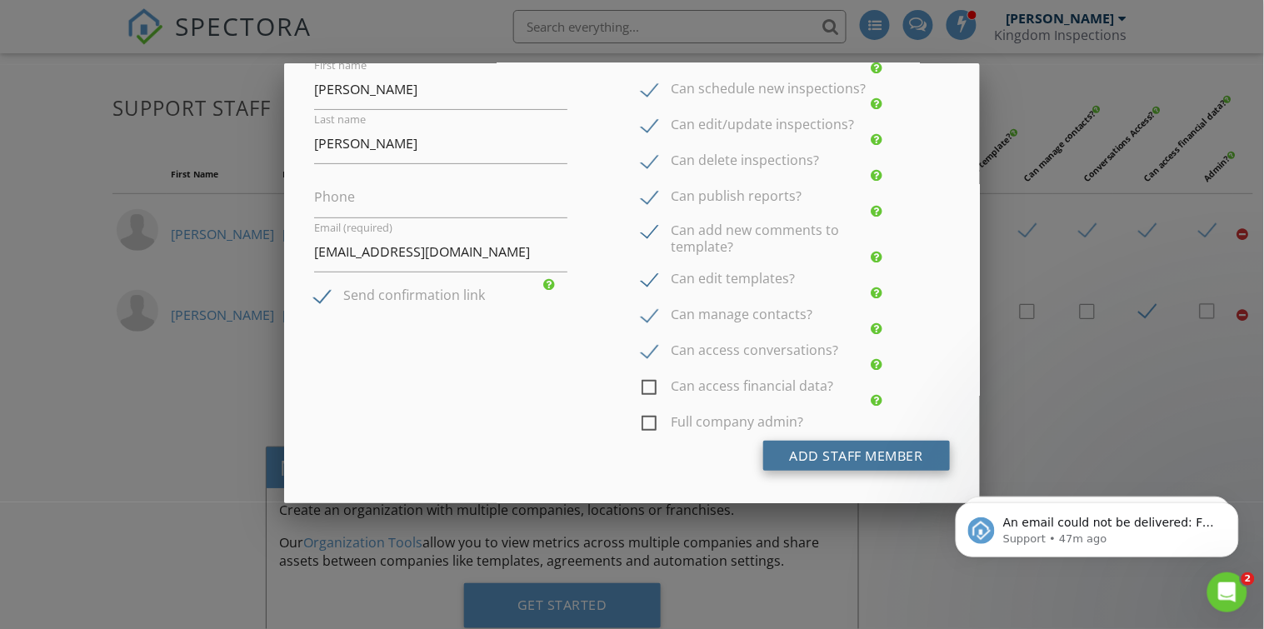
click at [808, 450] on button "Add Staff Member" at bounding box center [857, 456] width 187 height 30
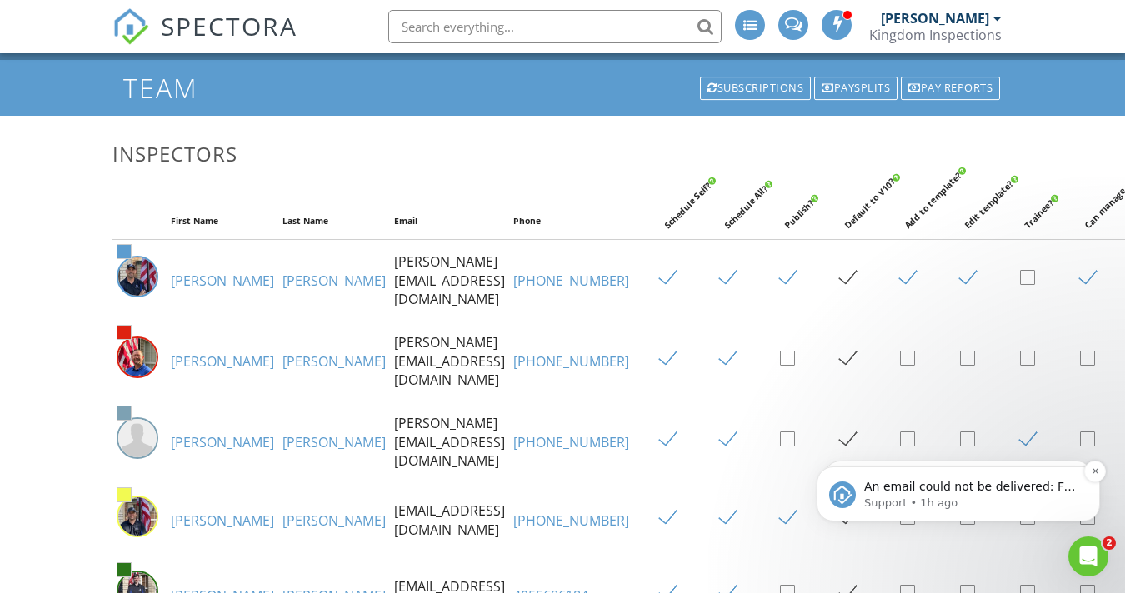
scroll to position [40, 0]
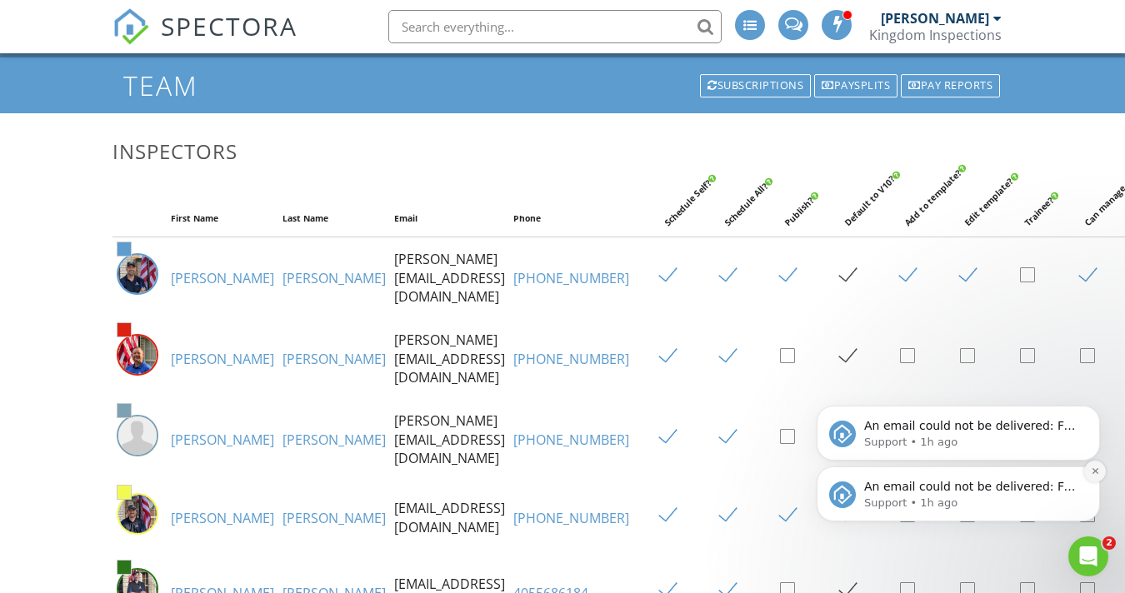
click at [1094, 470] on icon "Dismiss notification" at bounding box center [1095, 471] width 6 height 6
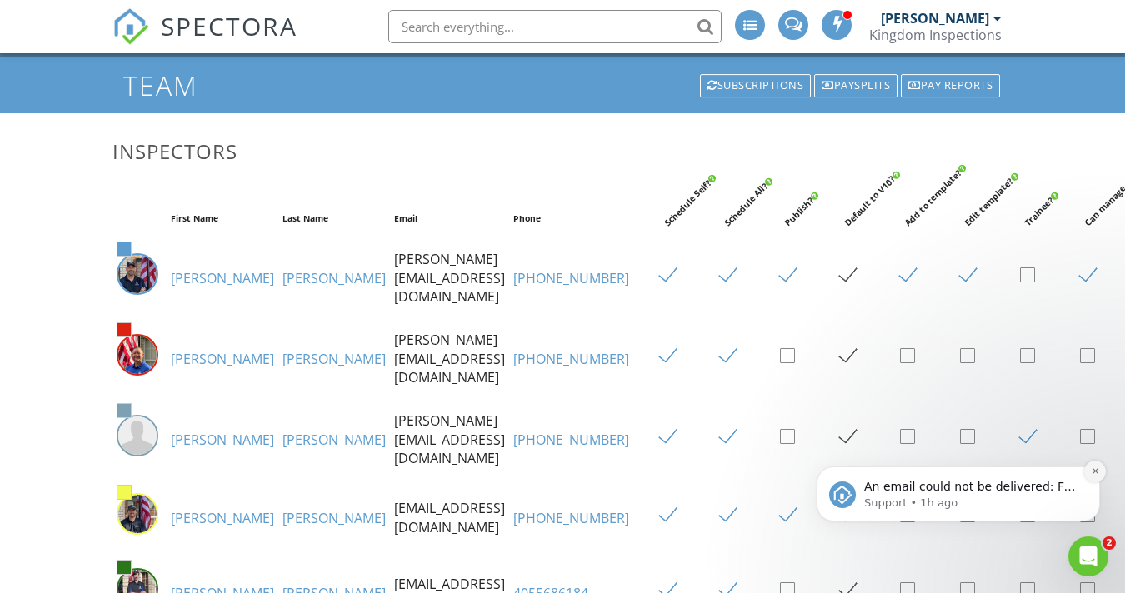
click at [1095, 472] on icon "Dismiss notification" at bounding box center [1095, 471] width 6 height 6
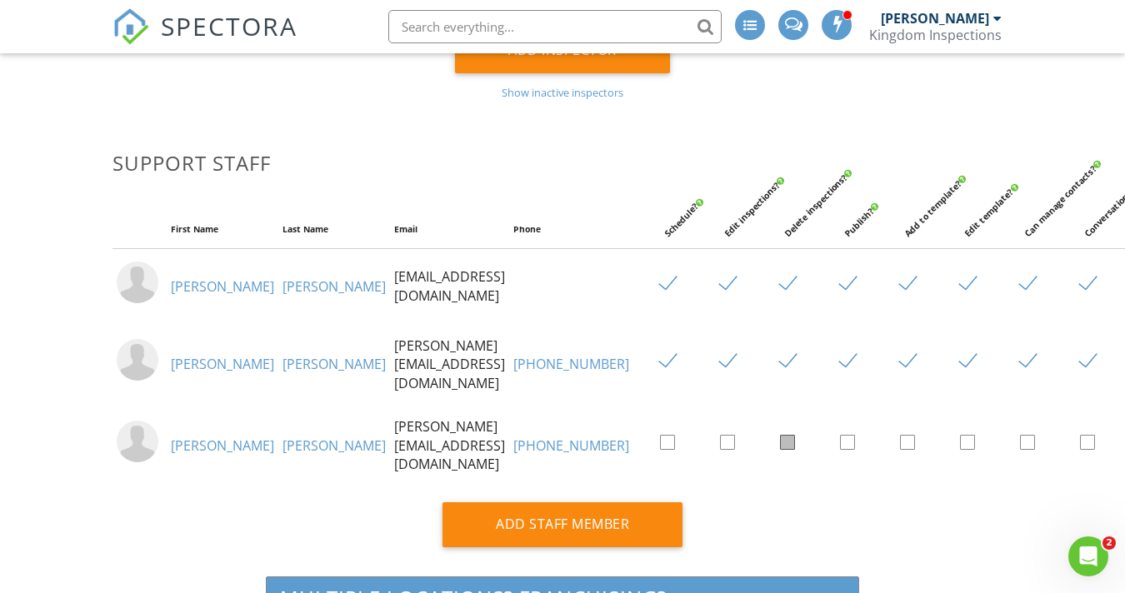
scroll to position [648, 0]
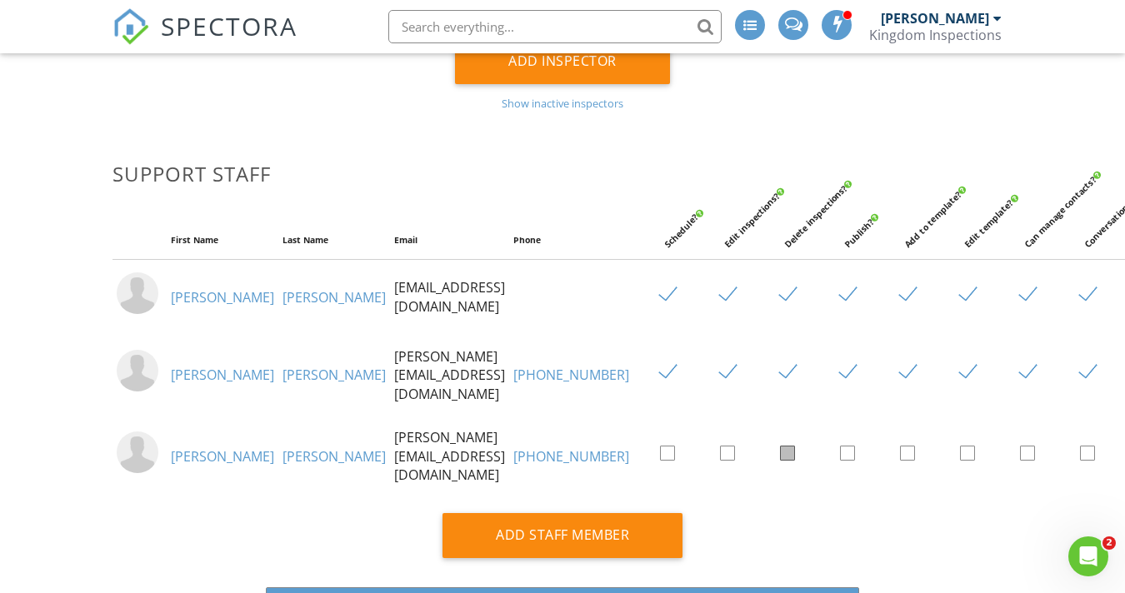
click at [390, 285] on td "info@inspectingokc.com" at bounding box center [449, 297] width 119 height 76
click at [1090, 565] on icon "Open Intercom Messenger" at bounding box center [1087, 555] width 28 height 28
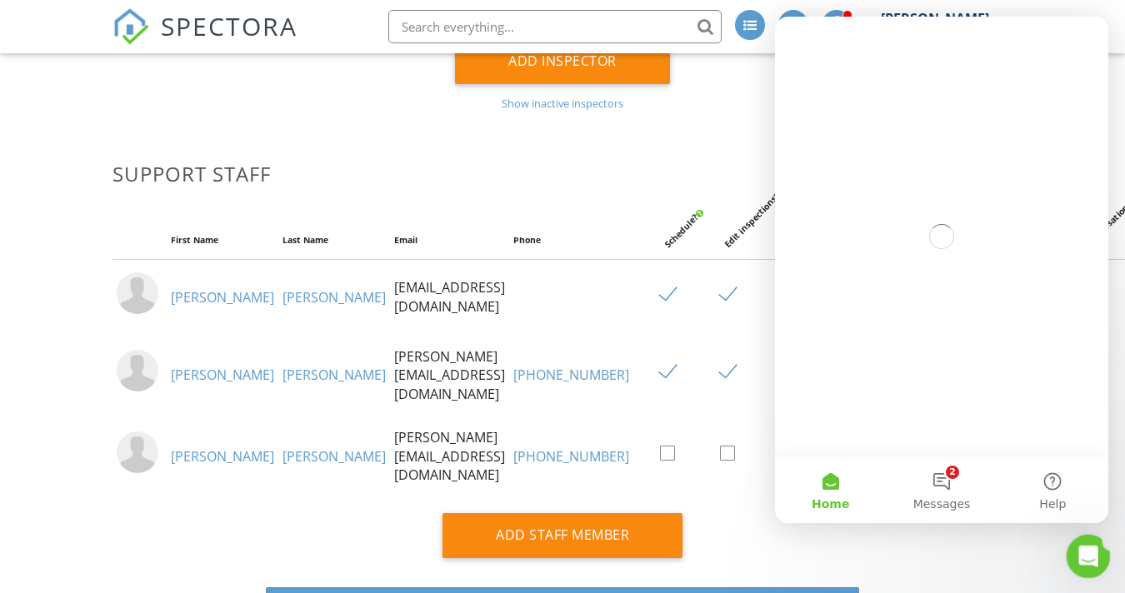
scroll to position [0, 0]
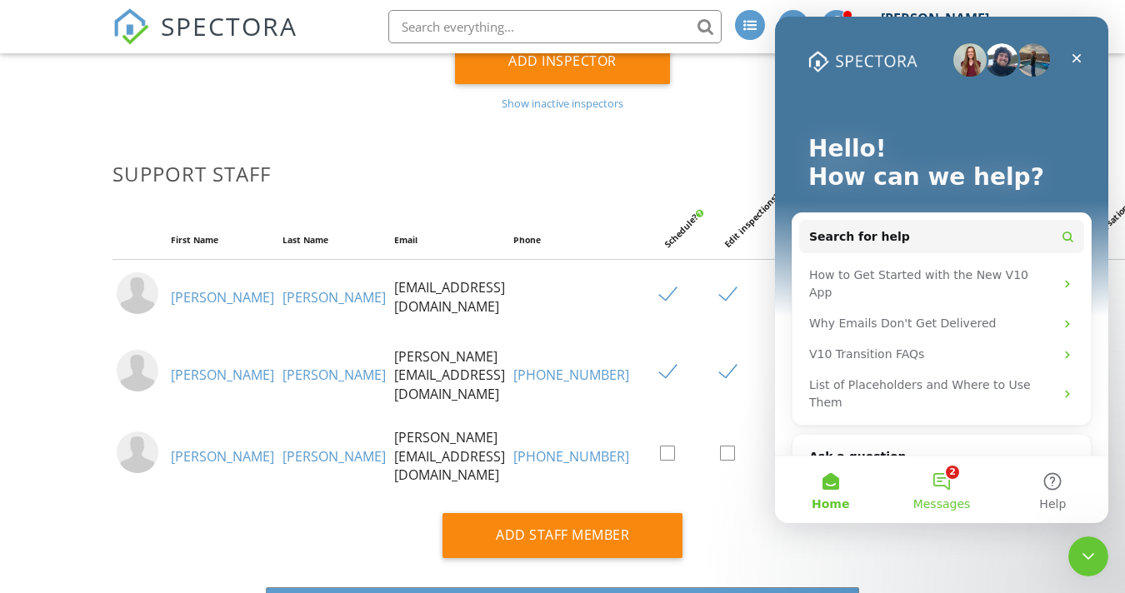
click at [945, 484] on button "2 Messages" at bounding box center [941, 490] width 111 height 67
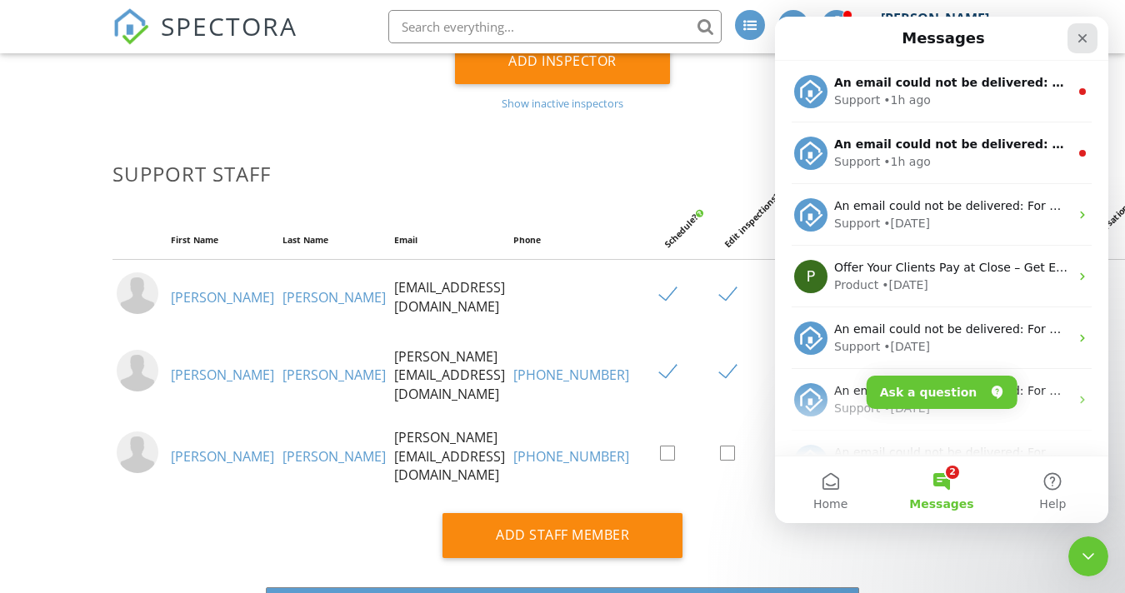
click at [1077, 39] on icon "Close" at bounding box center [1082, 38] width 13 height 13
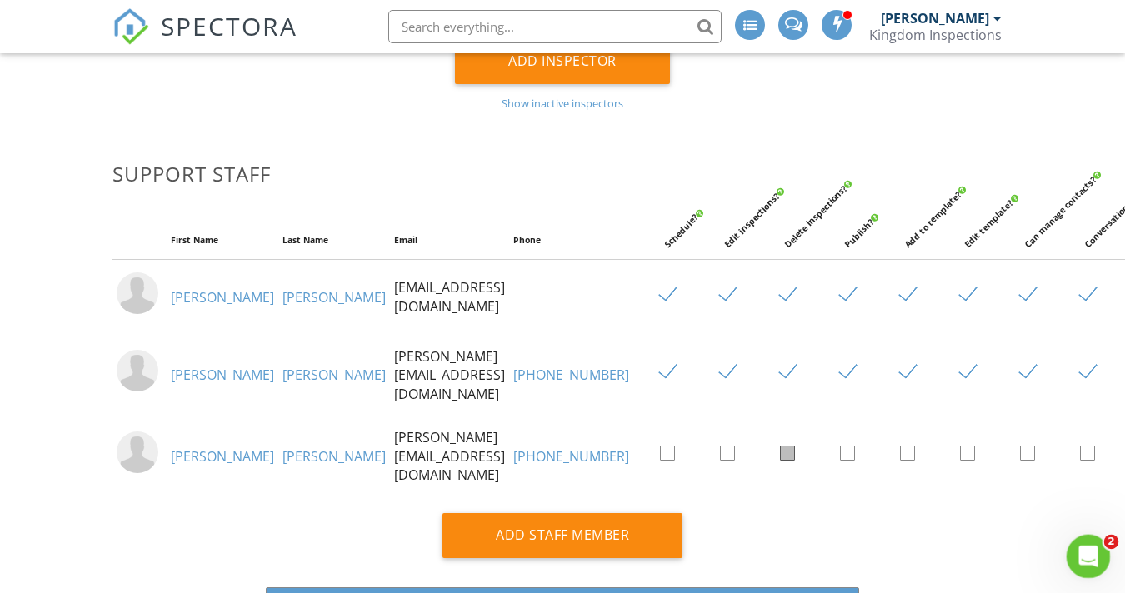
click at [1093, 558] on icon "Open Intercom Messenger" at bounding box center [1087, 555] width 28 height 28
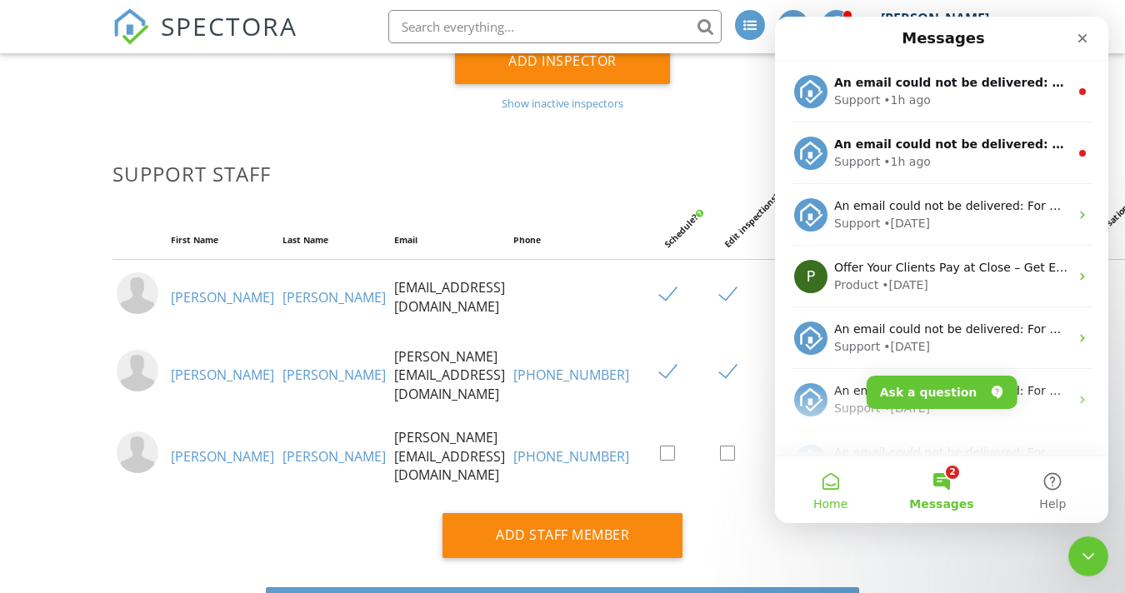
click at [844, 488] on button "Home" at bounding box center [830, 490] width 111 height 67
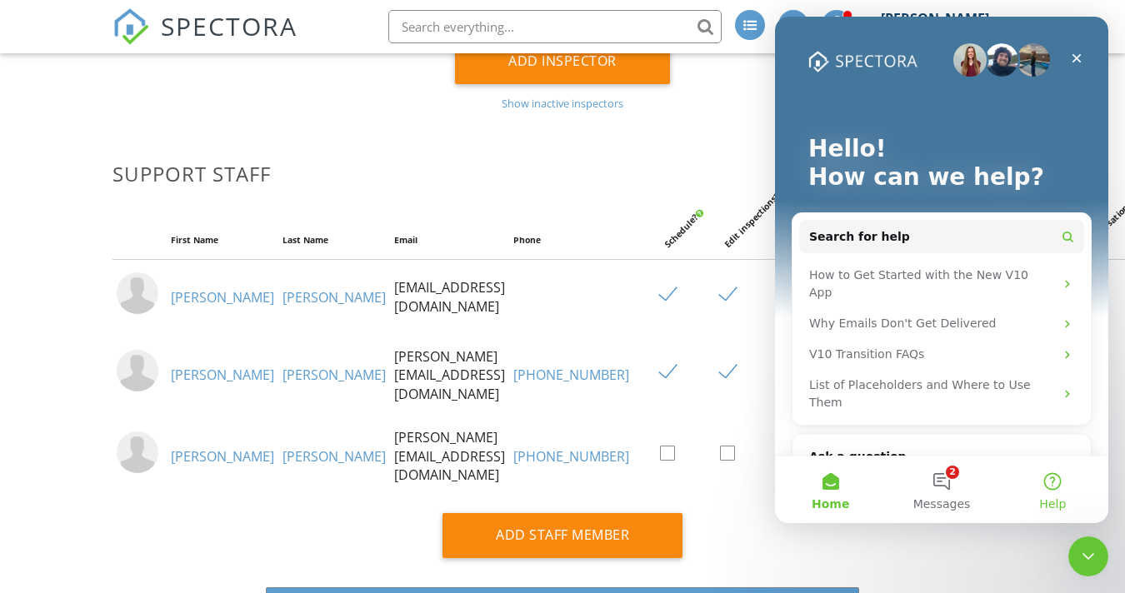
click at [1047, 488] on button "Help" at bounding box center [1053, 490] width 111 height 67
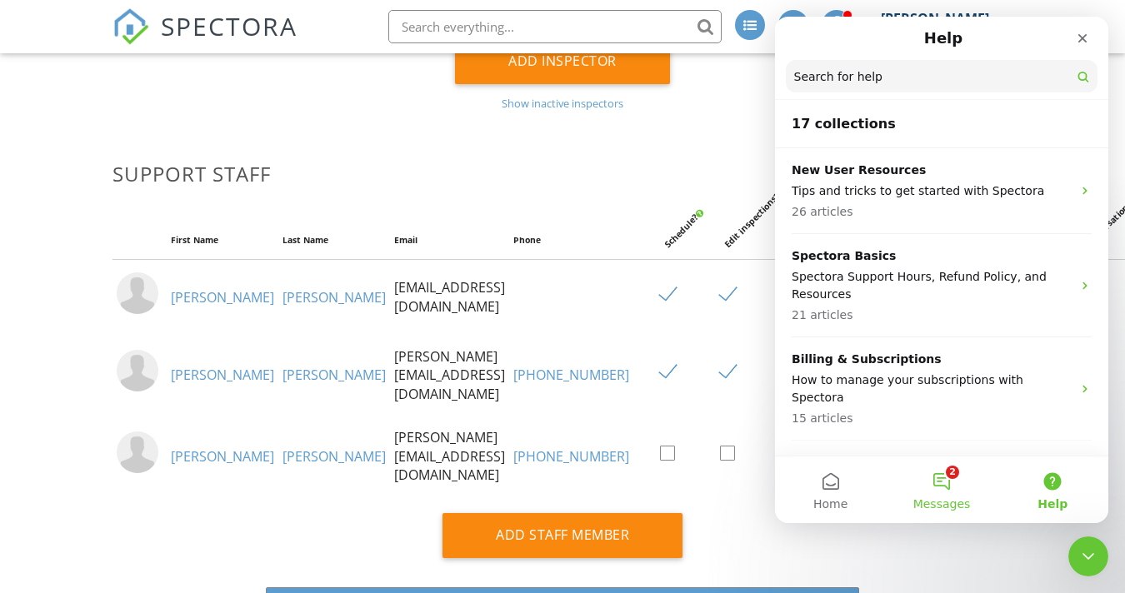
click at [955, 488] on button "2 Messages" at bounding box center [941, 490] width 111 height 67
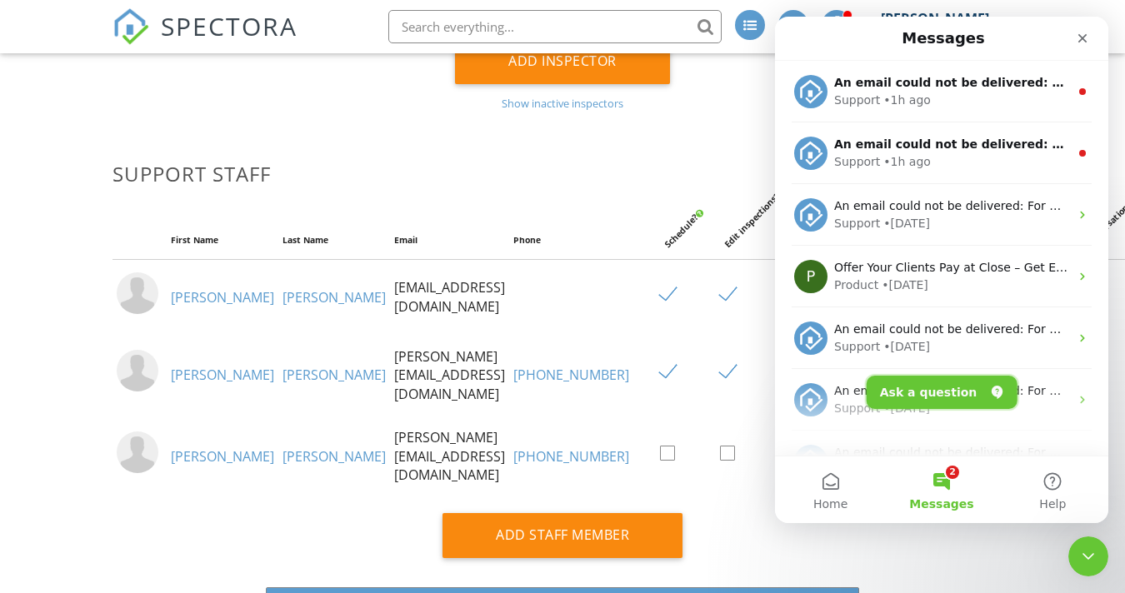
click at [943, 401] on button "Ask a question" at bounding box center [942, 392] width 151 height 33
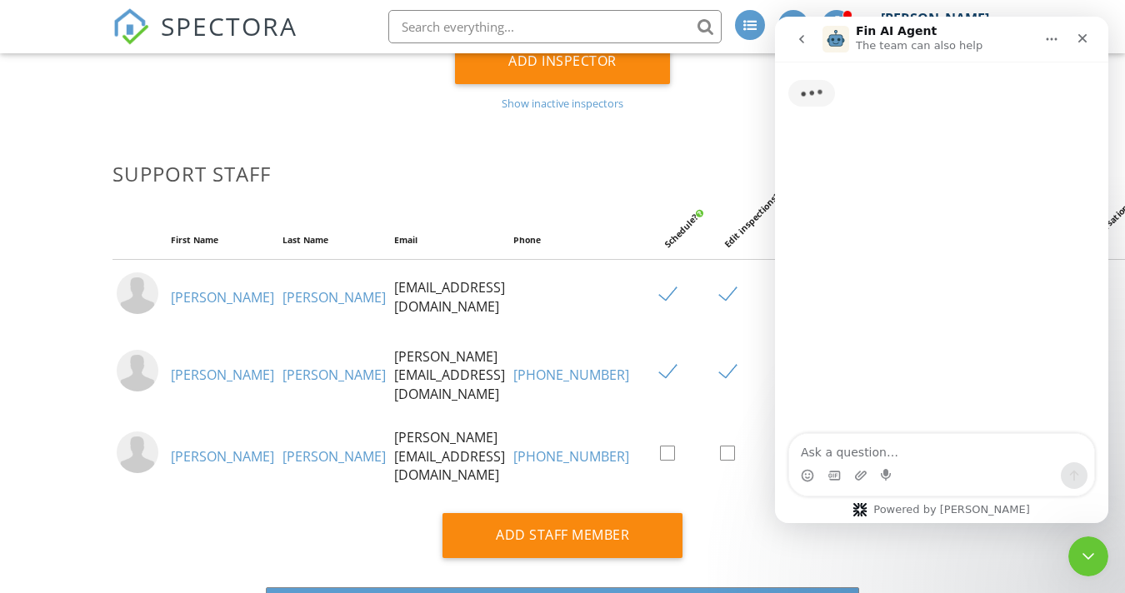
click at [902, 457] on textarea "Ask a question…" at bounding box center [941, 448] width 305 height 28
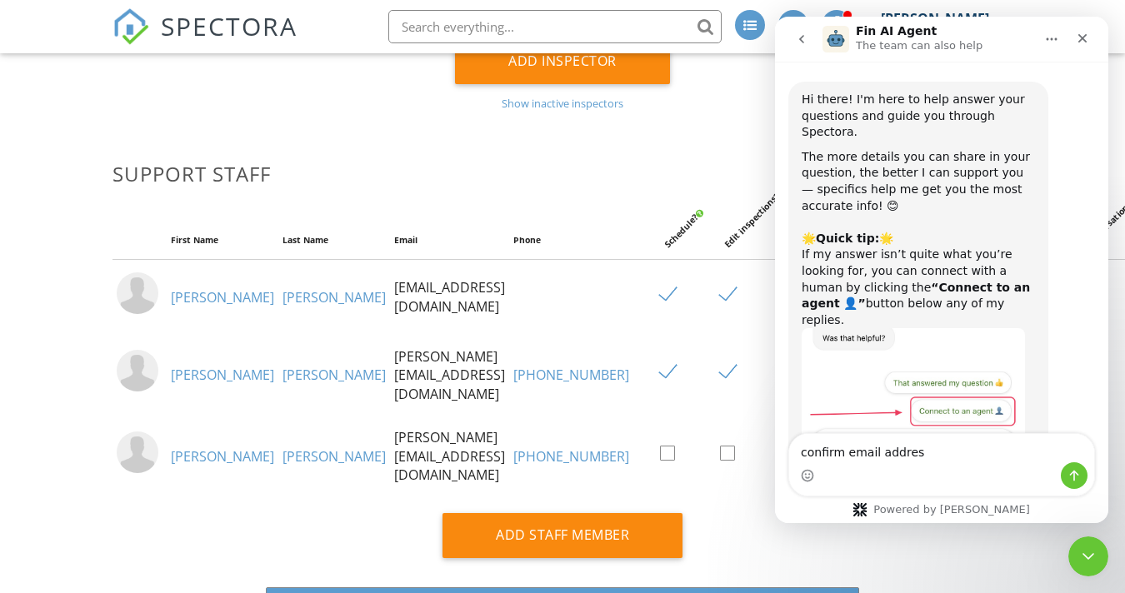
type textarea "confirm email address"
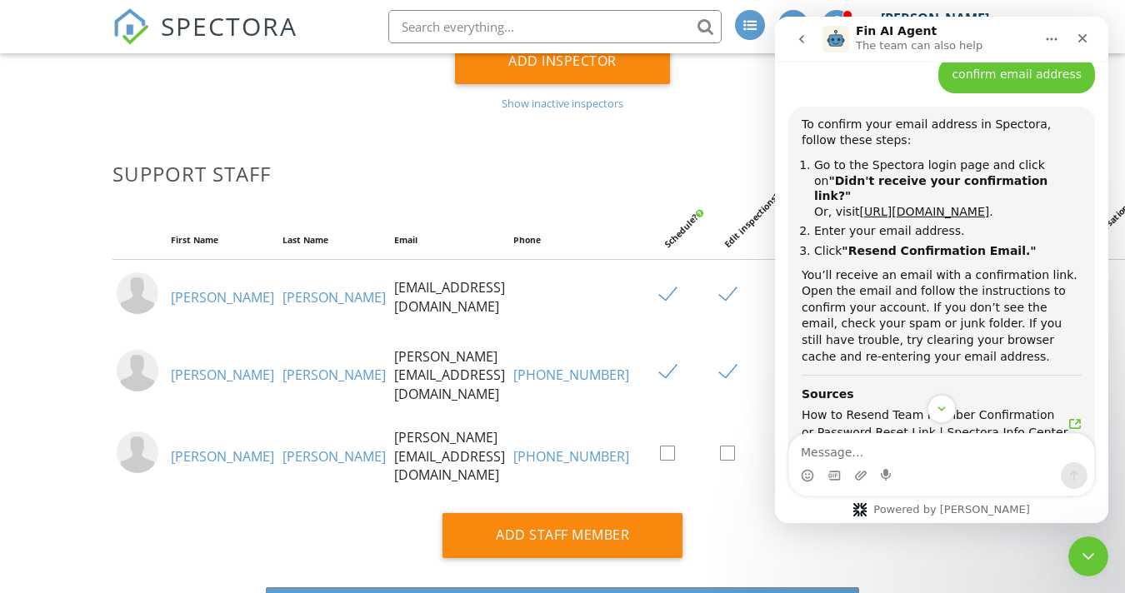
scroll to position [426, 0]
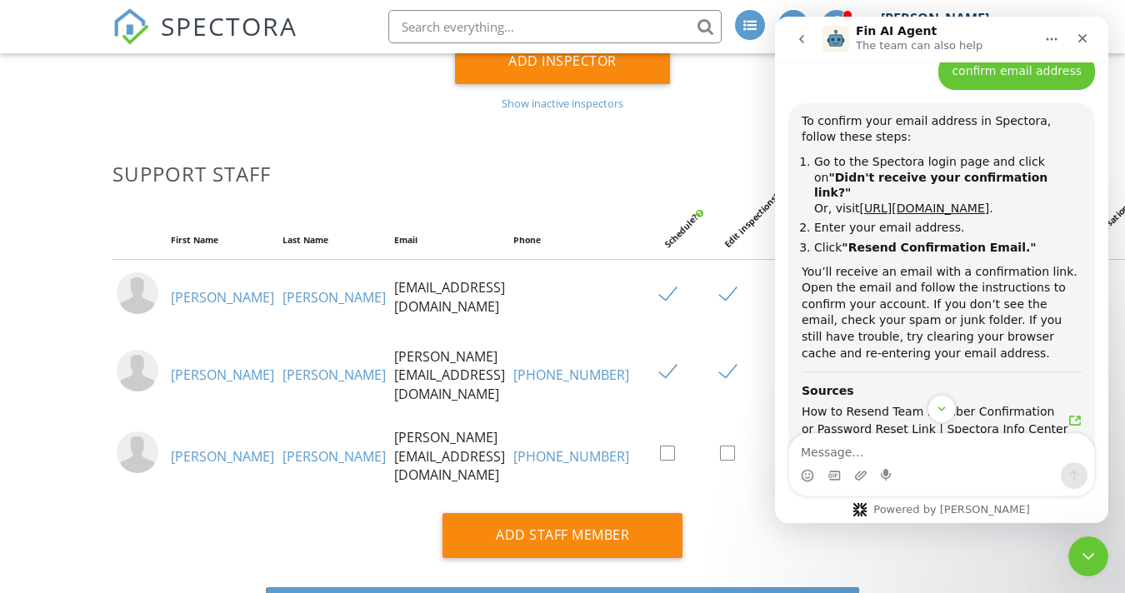
click at [724, 134] on div "Inspectors First Name Last Name Email Phone Schedule Self? Schedule All? Publis…" at bounding box center [563, 180] width 900 height 1350
click at [1083, 558] on icon "Close Intercom Messenger" at bounding box center [1086, 554] width 20 height 20
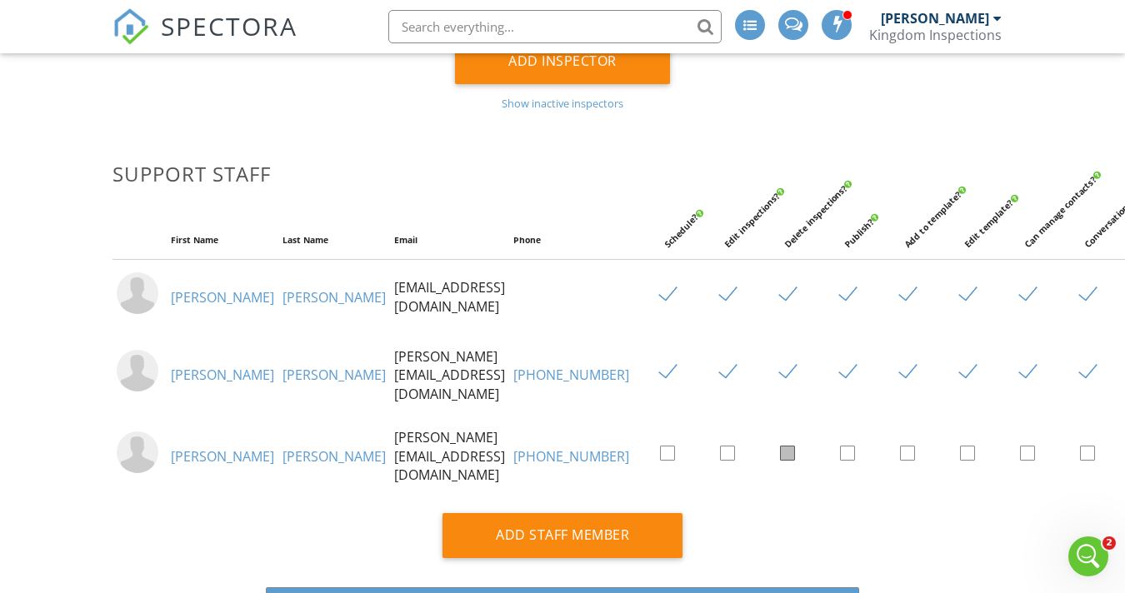
checkbox input "true"
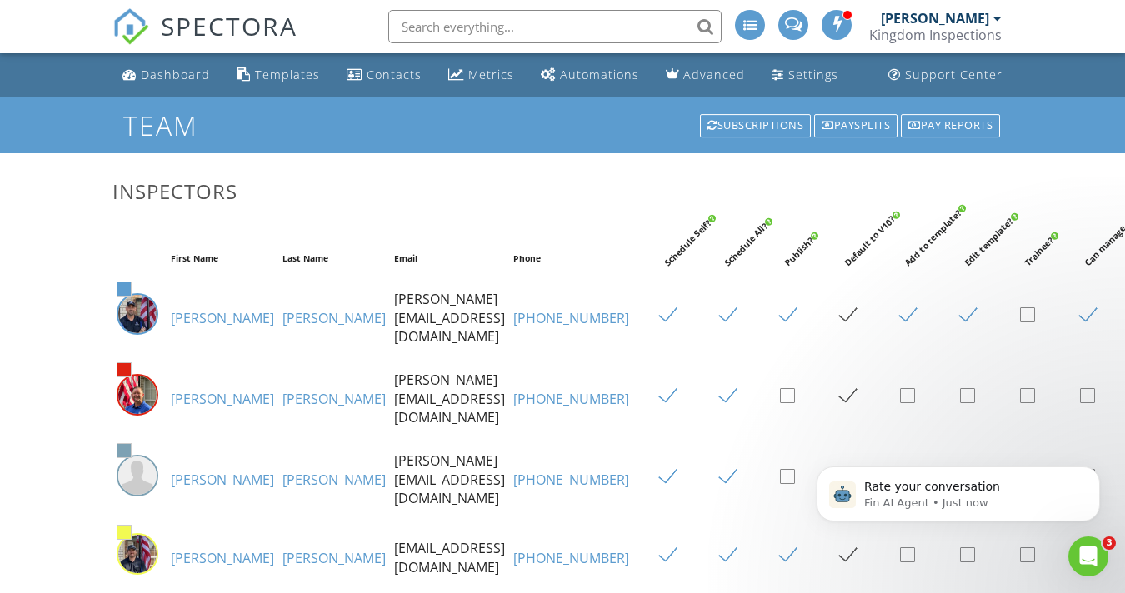
scroll to position [3, 0]
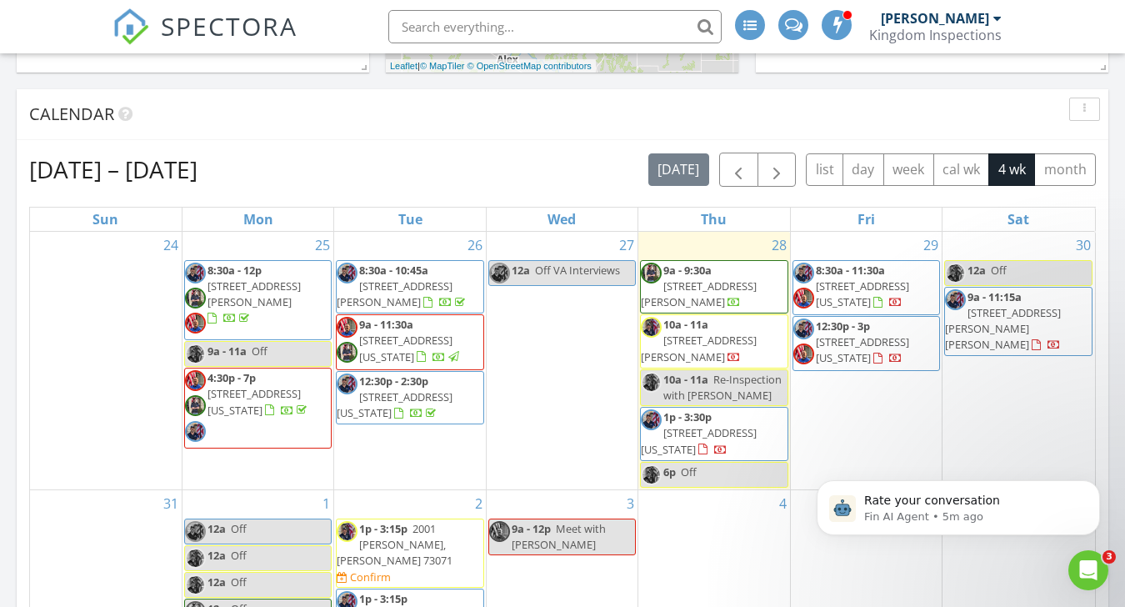
scroll to position [890, 0]
